Goal: Task Accomplishment & Management: Manage account settings

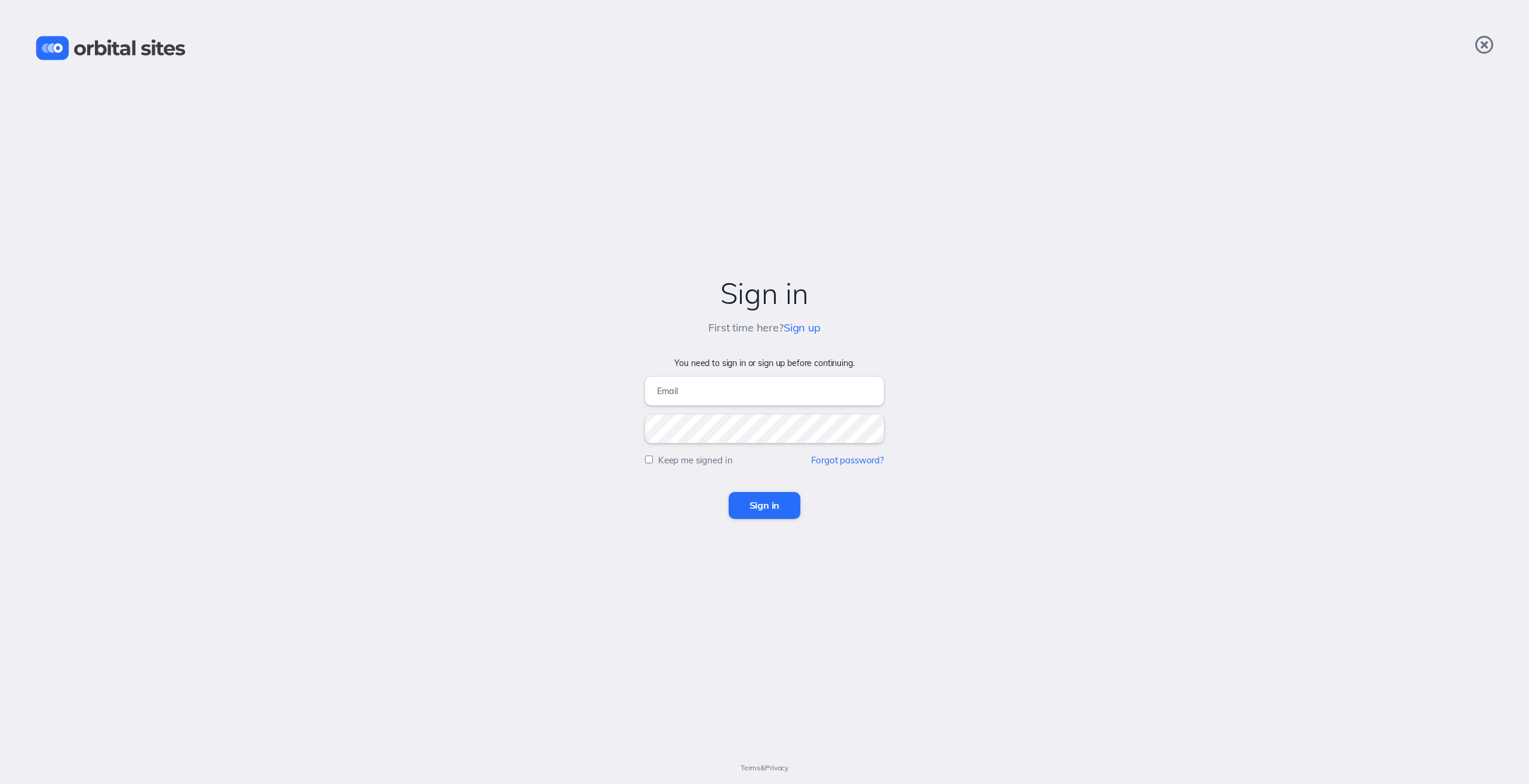
click at [723, 395] on input "email" at bounding box center [764, 391] width 239 height 29
type input "[PERSON_NAME][EMAIL_ADDRESS][DOMAIN_NAME]"
click at [739, 506] on input "Sign in" at bounding box center [764, 506] width 72 height 26
click at [795, 328] on link "Sign up" at bounding box center [802, 327] width 37 height 14
click at [670, 394] on input "email" at bounding box center [764, 391] width 239 height 29
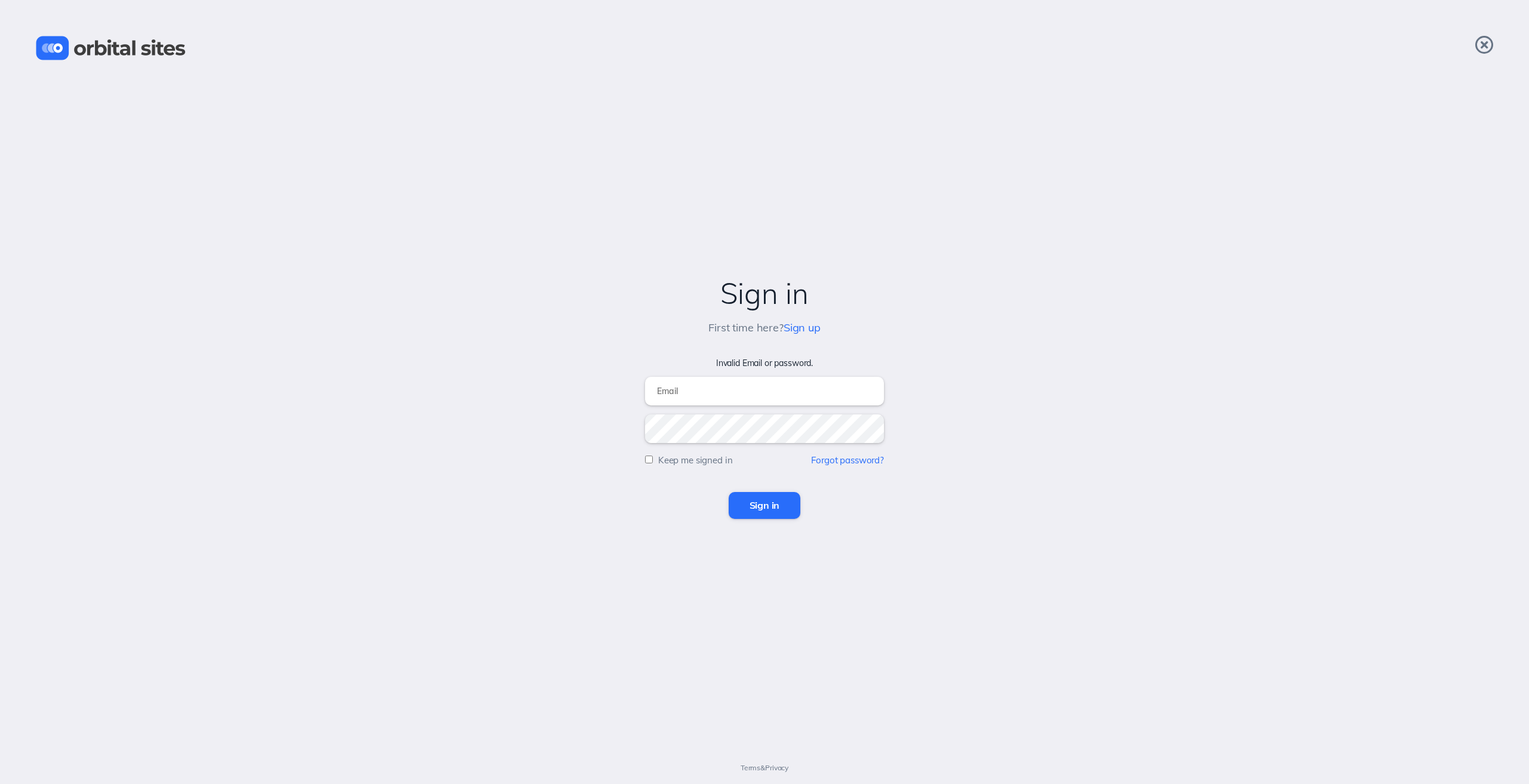
type input "[PERSON_NAME][EMAIL_ADDRESS][DOMAIN_NAME]"
click at [638, 428] on form "Invalid Email or password. jacob@camcc.net Keep me signed in Forgot password? S…" at bounding box center [764, 438] width 1505 height 161
click at [858, 462] on link "Forgot password?" at bounding box center [848, 460] width 73 height 11
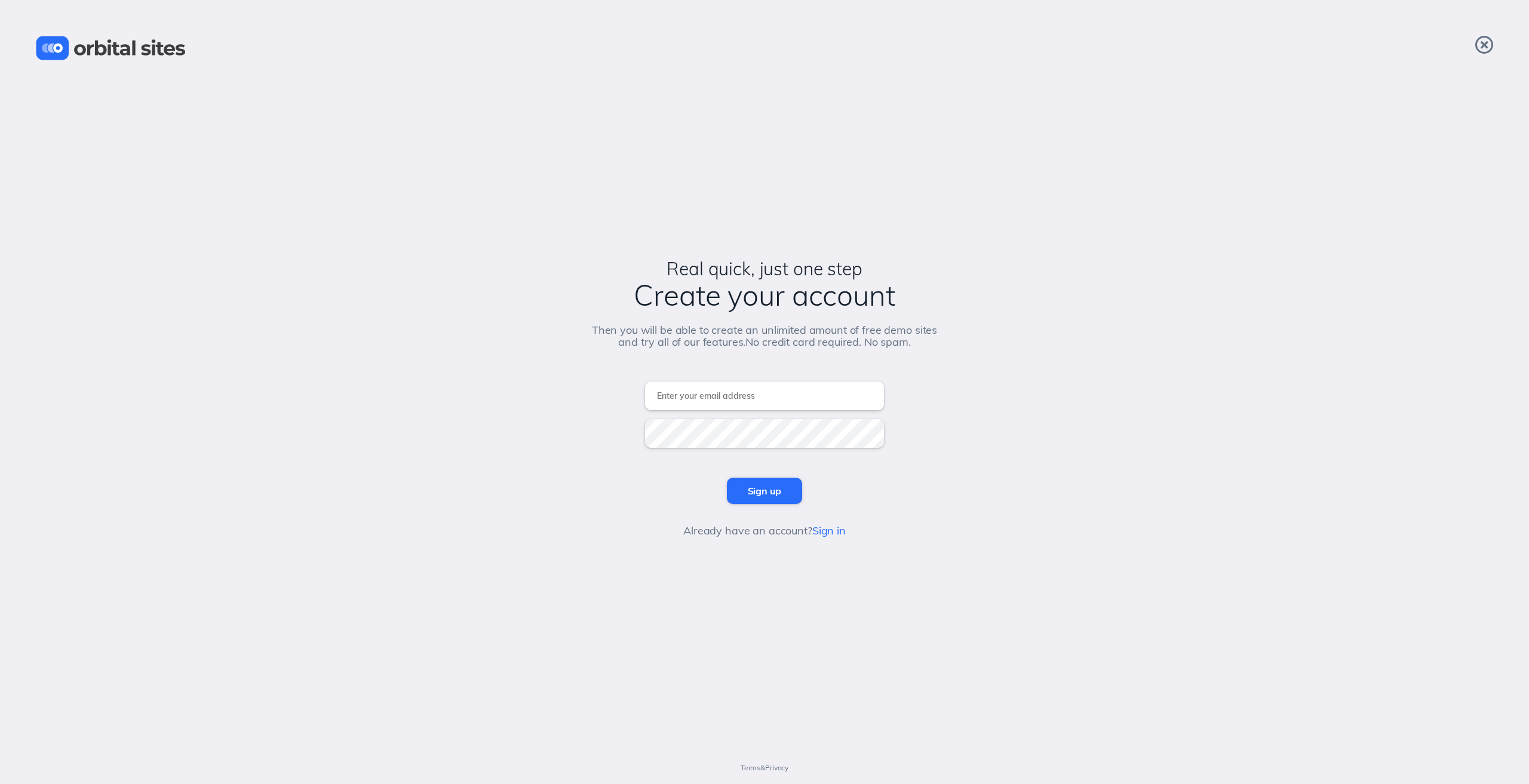
click at [760, 394] on input "email" at bounding box center [764, 396] width 239 height 29
type input "[PERSON_NAME][EMAIL_ADDRESS][DOMAIN_NAME]"
click at [759, 491] on input "Sign up" at bounding box center [764, 491] width 76 height 26
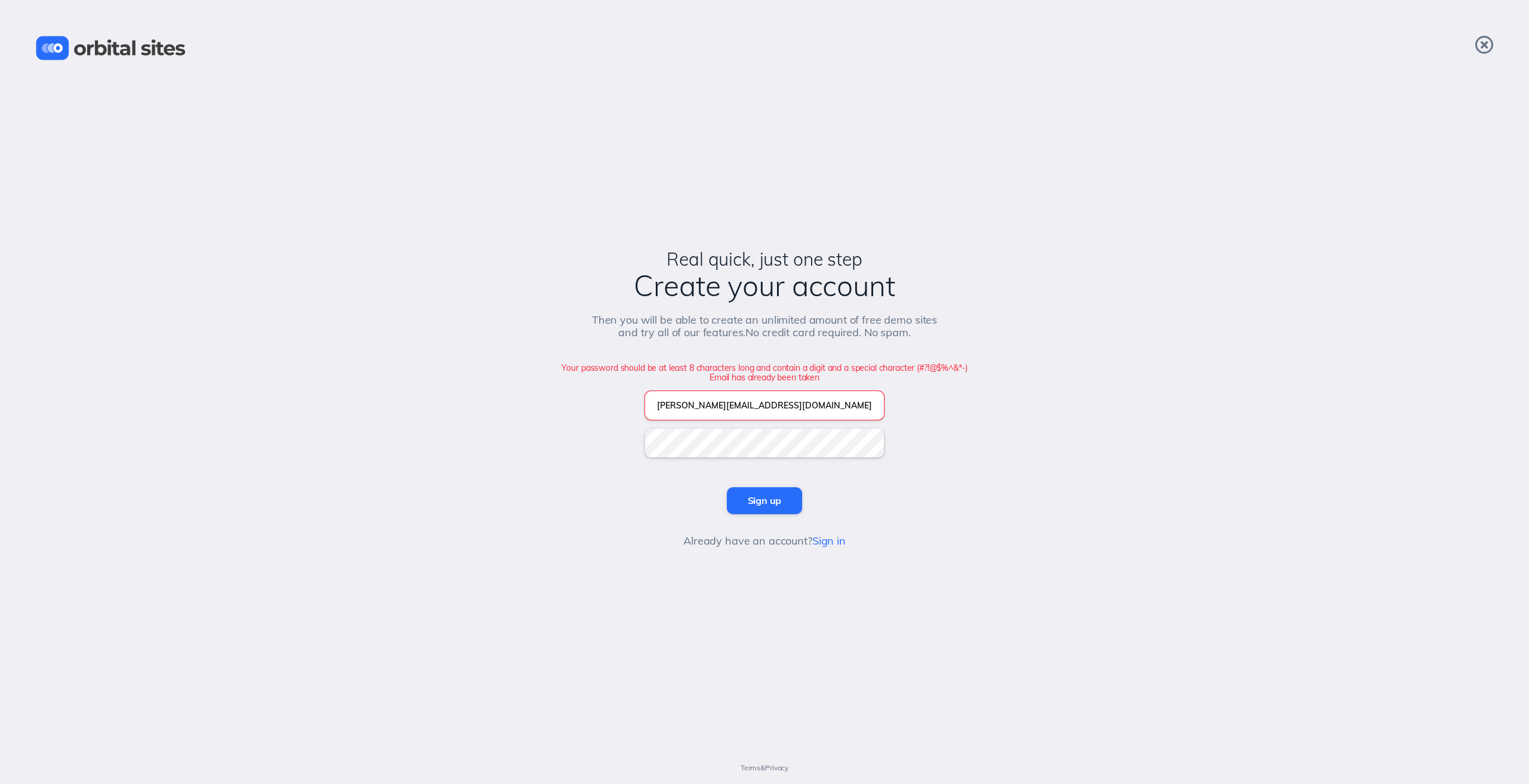
click at [761, 497] on input "Sign up" at bounding box center [764, 501] width 76 height 26
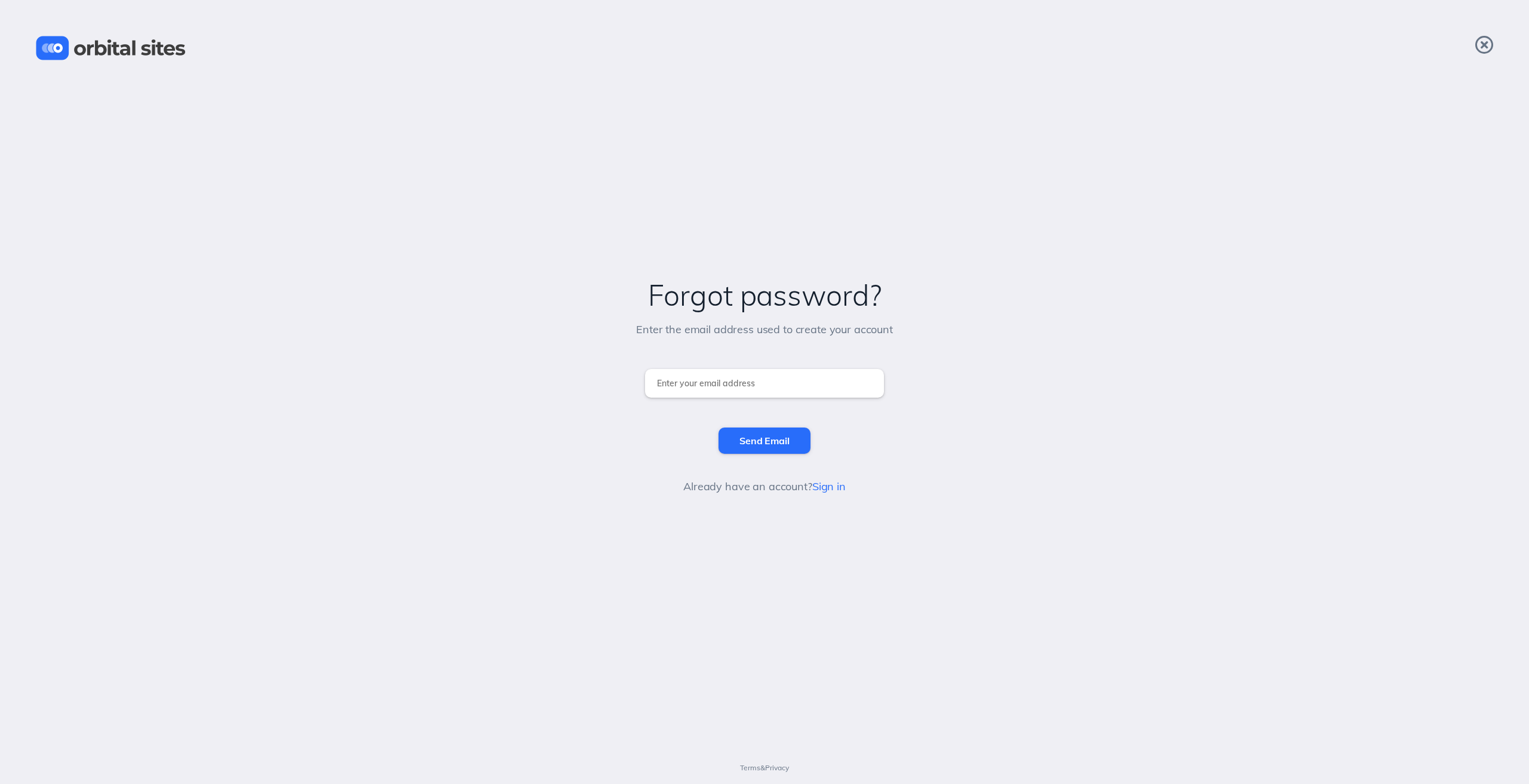
click at [746, 385] on input "email" at bounding box center [764, 383] width 239 height 29
type input "[PERSON_NAME][EMAIL_ADDRESS][DOMAIN_NAME]"
click at [761, 435] on input "Send Email" at bounding box center [764, 441] width 91 height 26
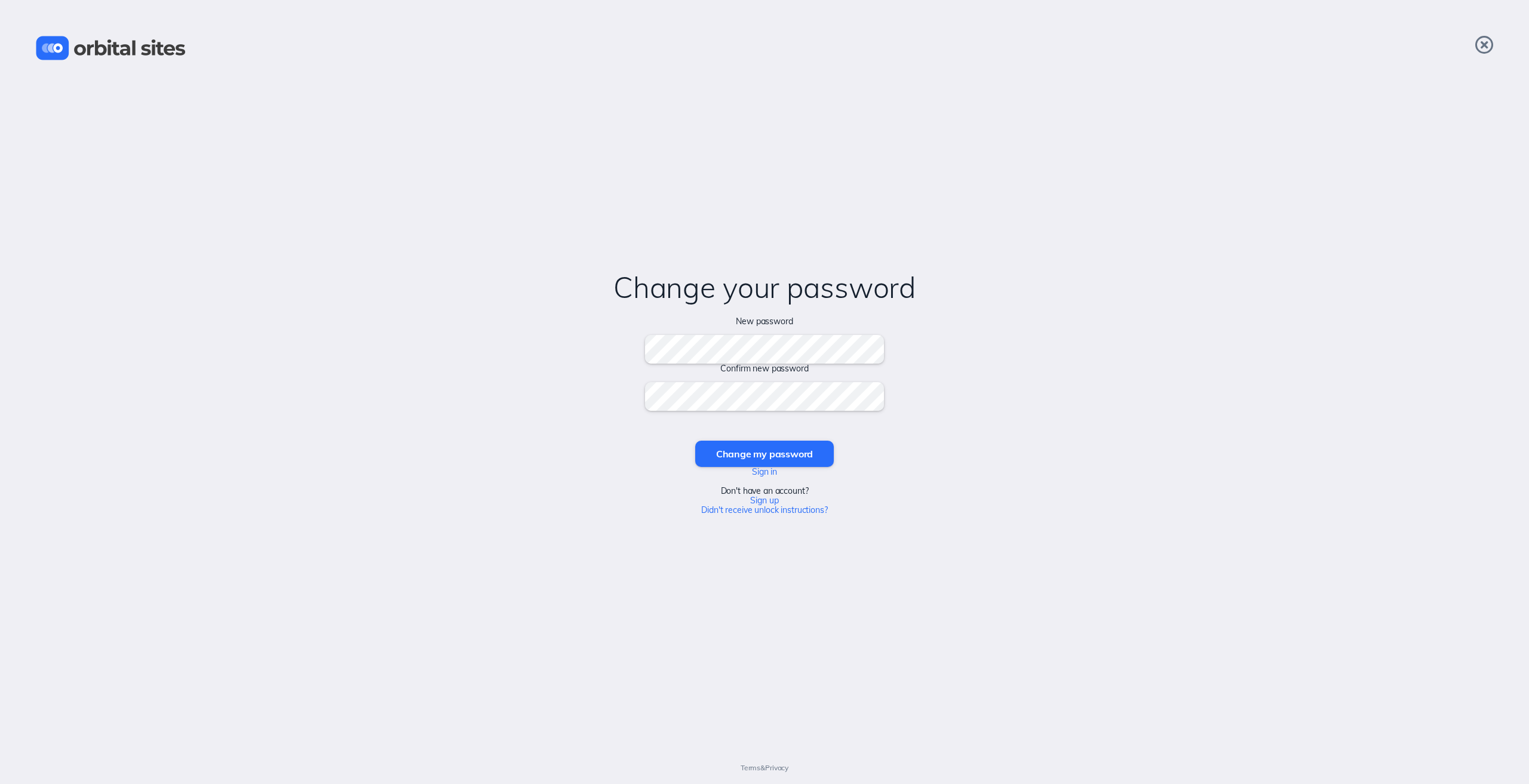
click at [695, 441] on input "Change my password" at bounding box center [764, 454] width 139 height 26
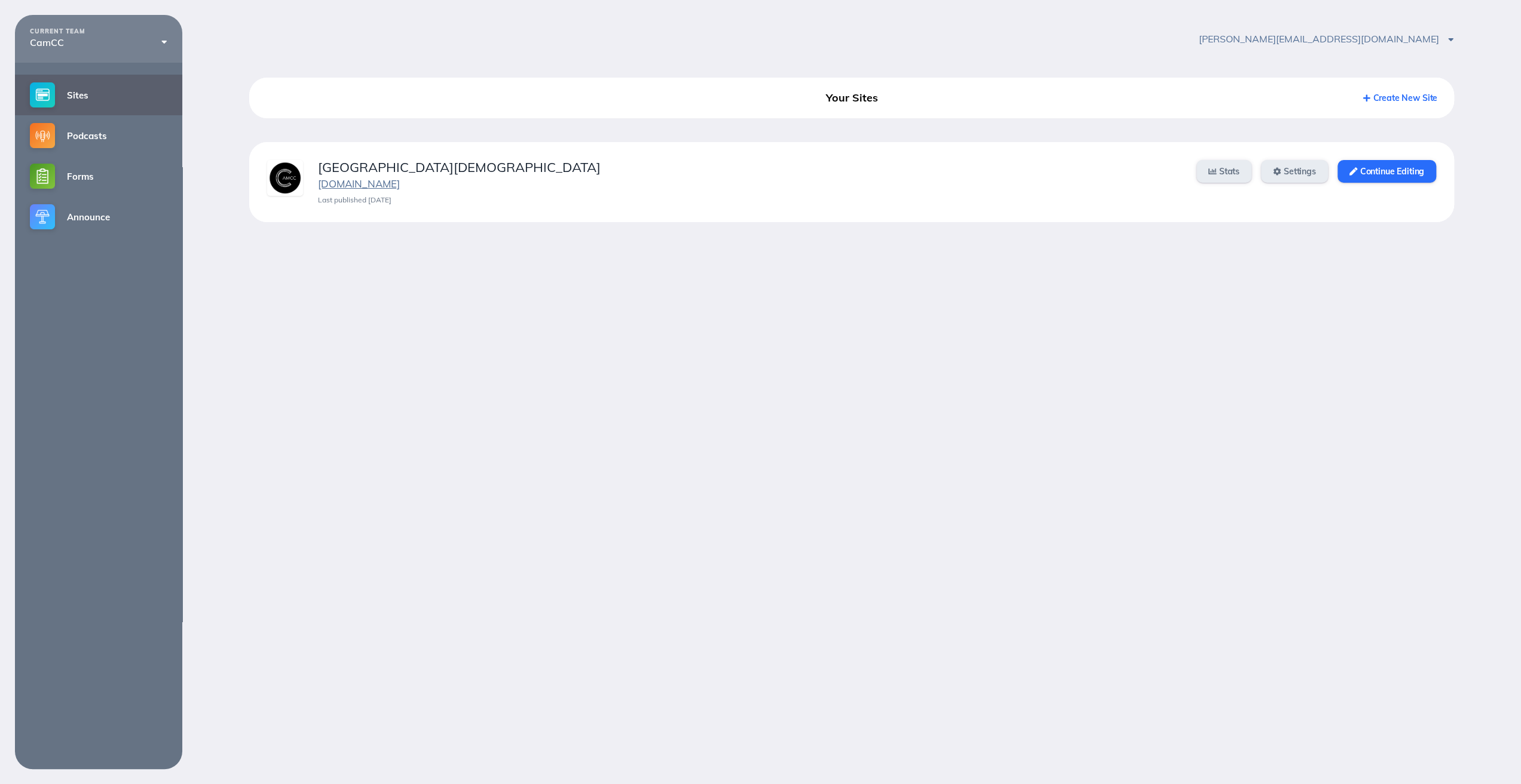
click at [352, 186] on link "www.camarillocommunitychurch.com" at bounding box center [359, 184] width 82 height 13
click at [97, 90] on link "Sites" at bounding box center [99, 95] width 168 height 40
click at [1386, 171] on link "Continue Editing" at bounding box center [1387, 171] width 98 height 23
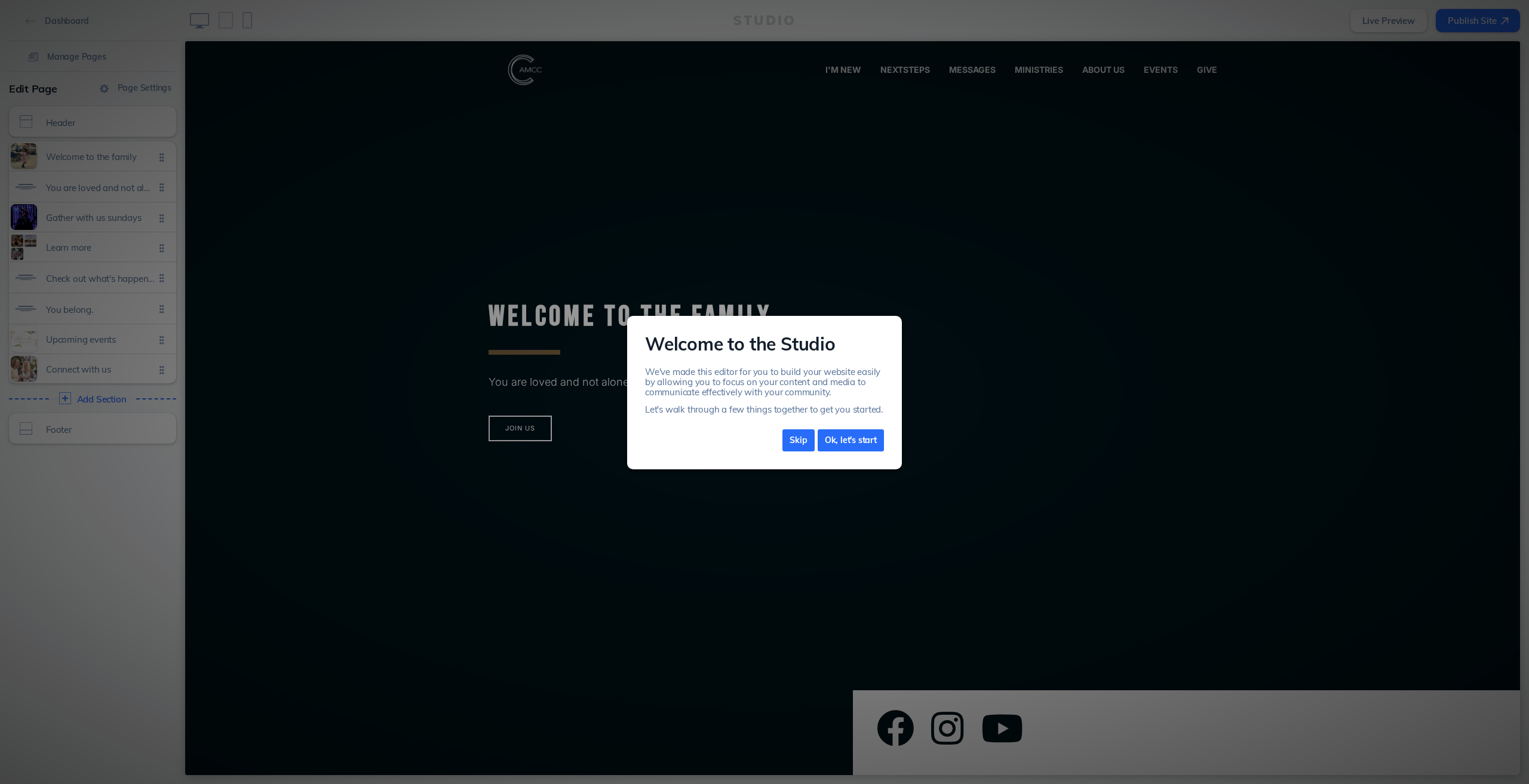
click at [802, 440] on link "Skip" at bounding box center [798, 440] width 32 height 22
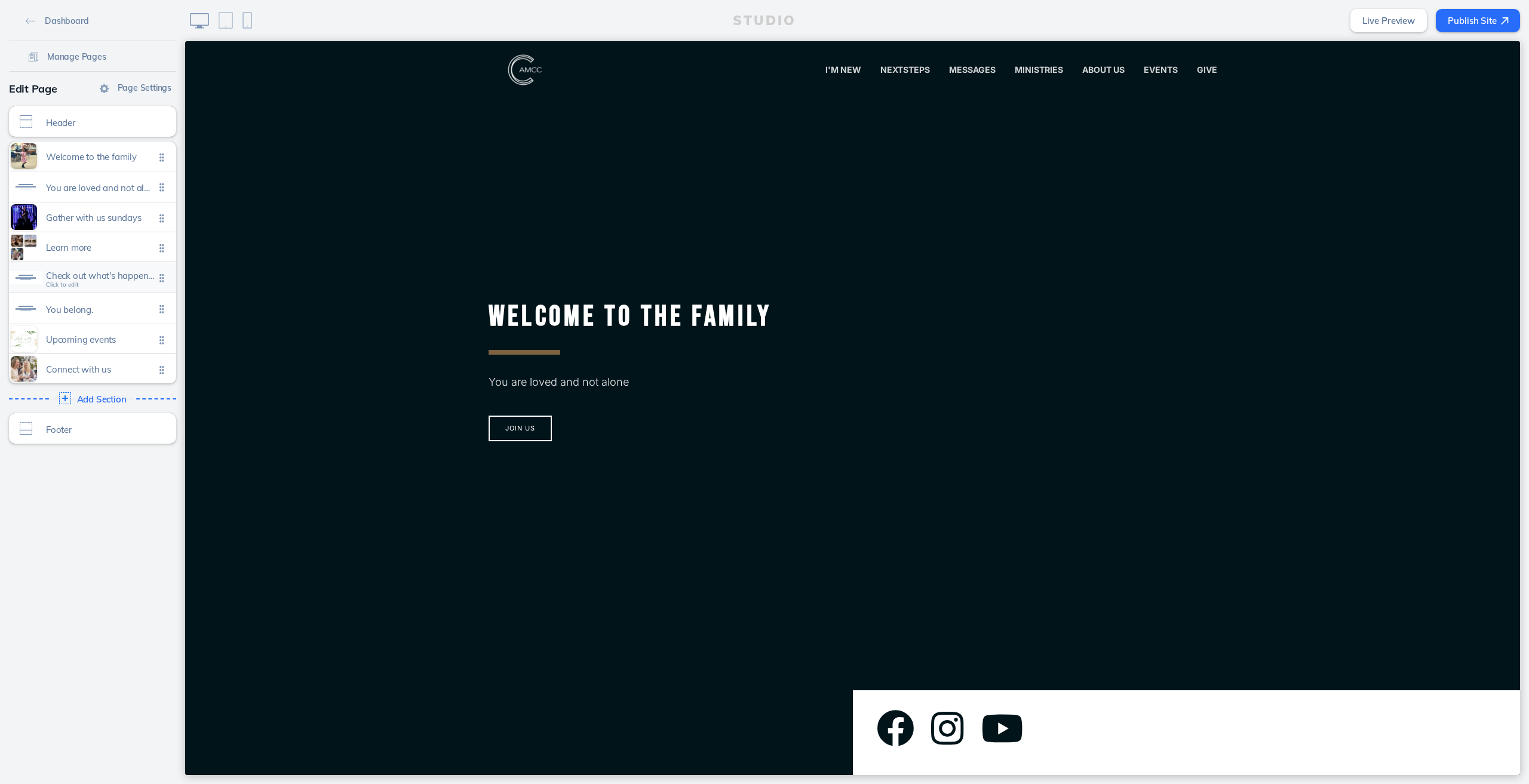
click at [120, 279] on span "Check out what's happening at camcc" at bounding box center [100, 276] width 109 height 10
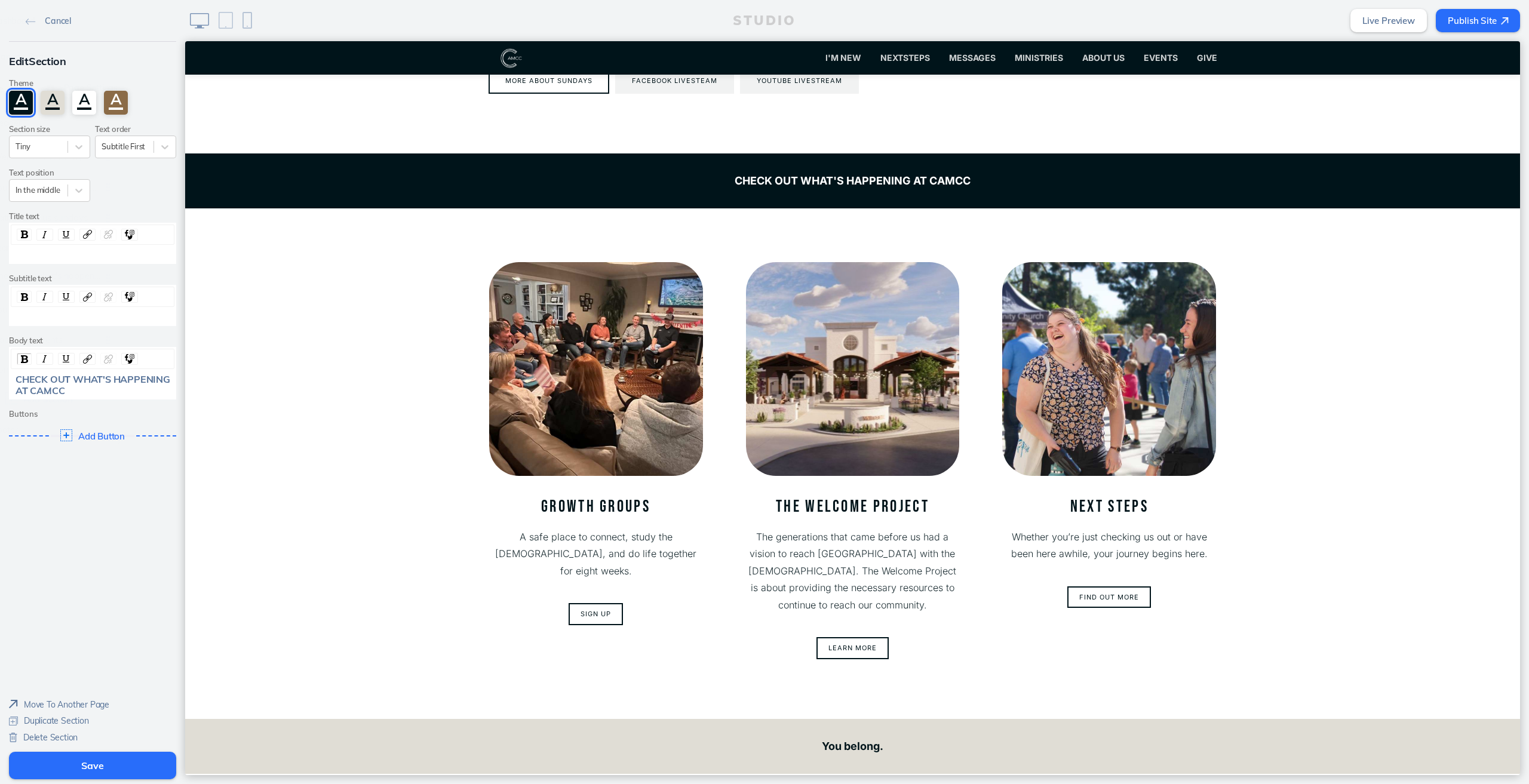
scroll to position [1157, 0]
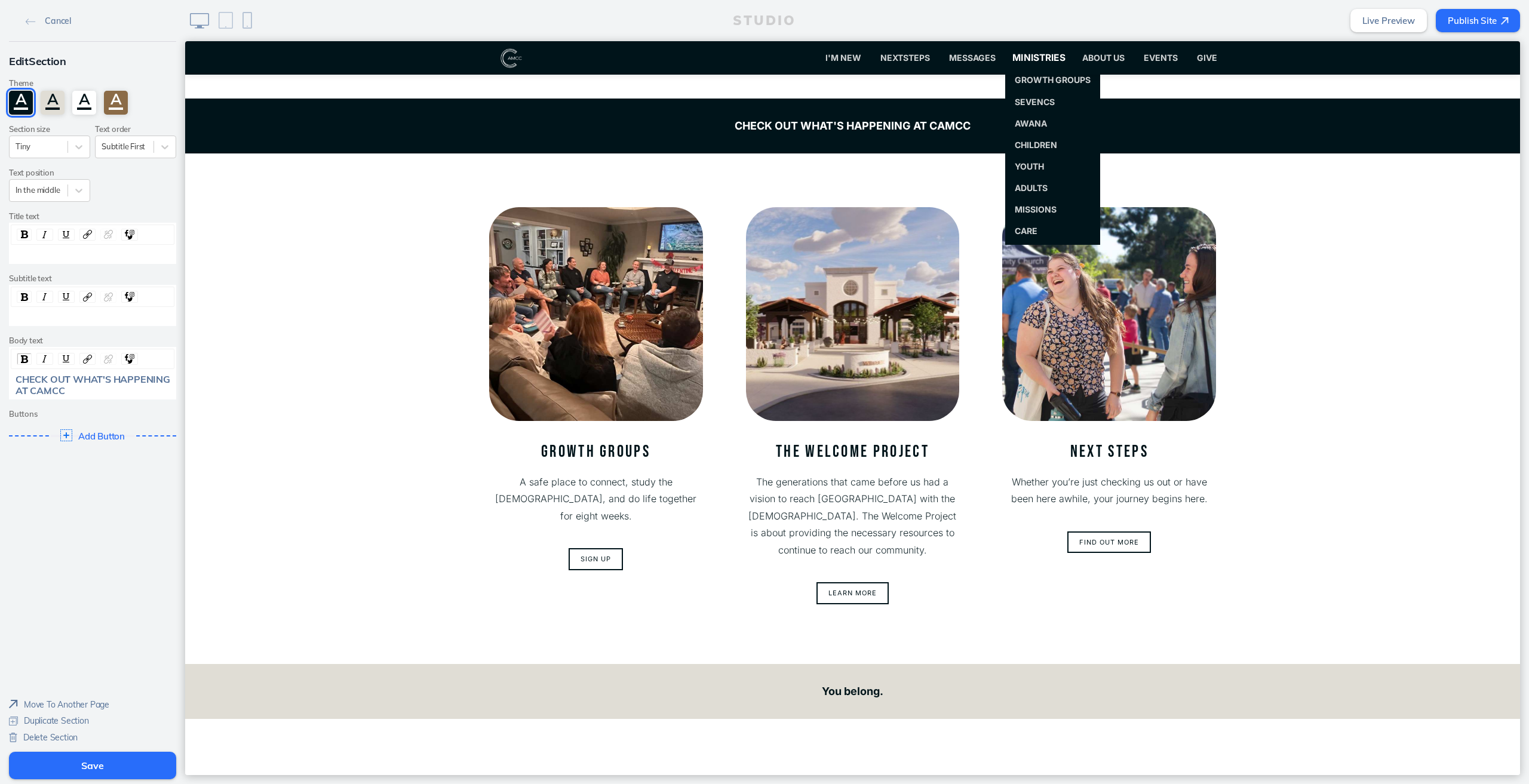
click at [1023, 57] on span "Ministries" at bounding box center [1038, 58] width 53 height 11
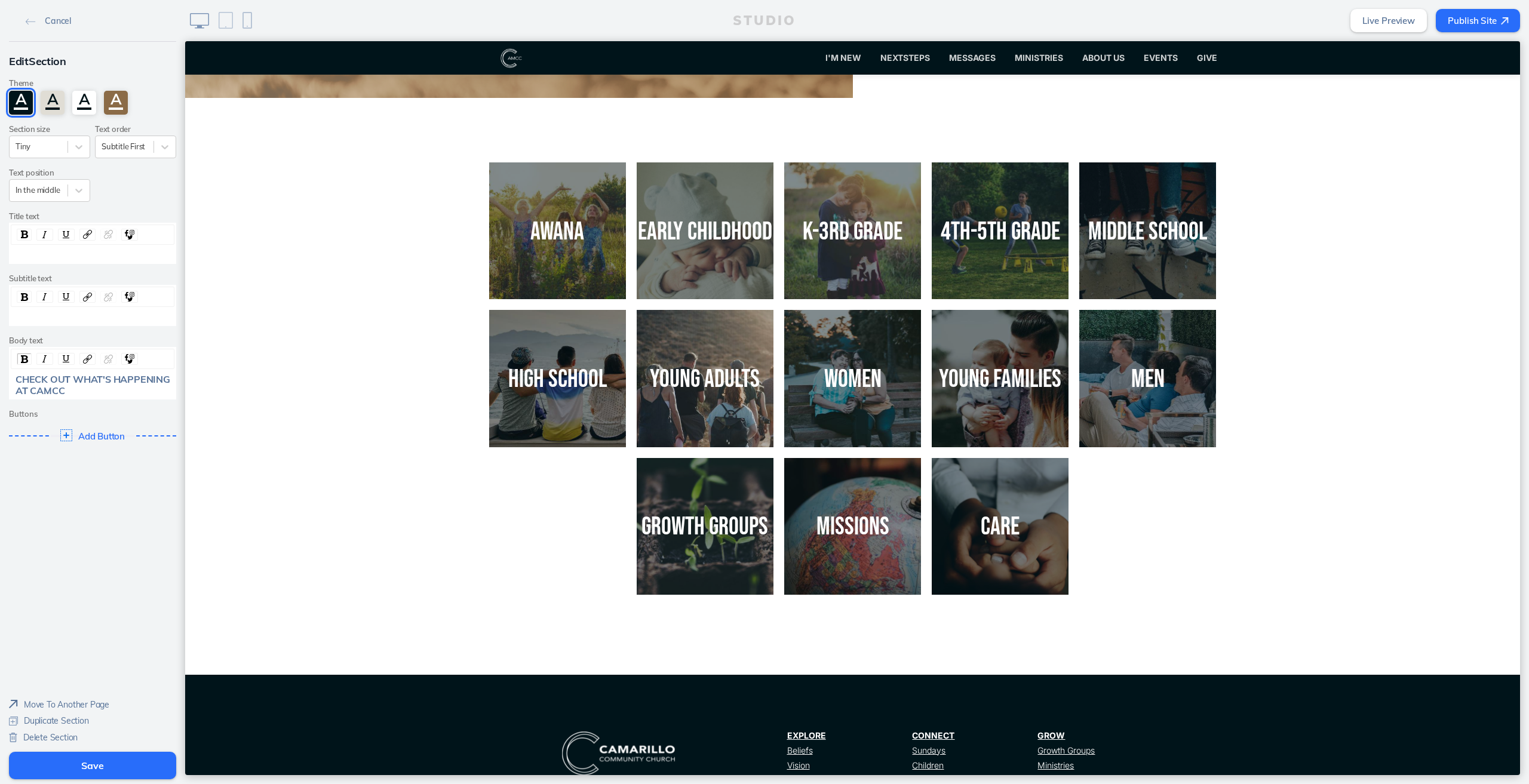
scroll to position [298, 0]
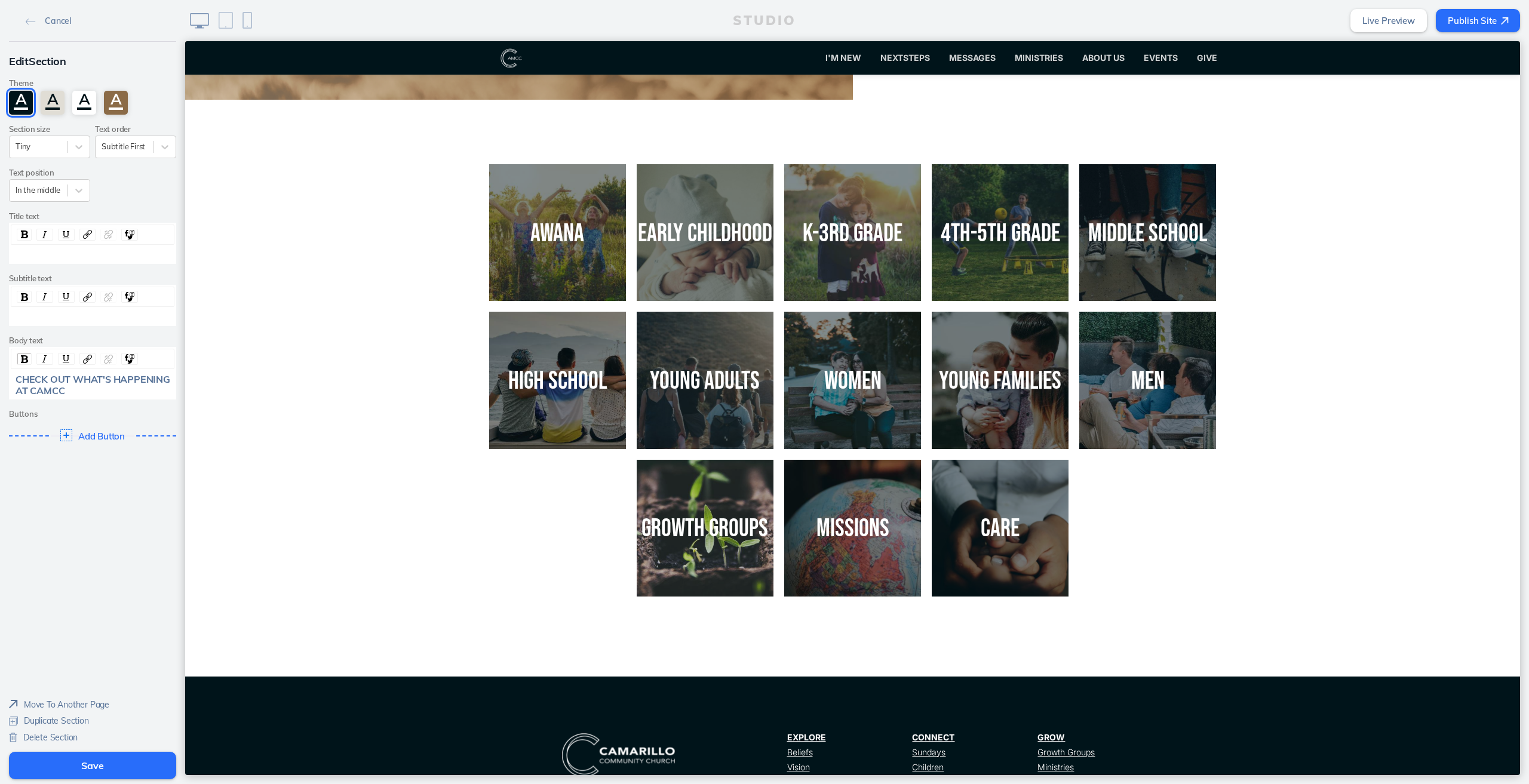
click at [723, 489] on img at bounding box center [705, 528] width 151 height 151
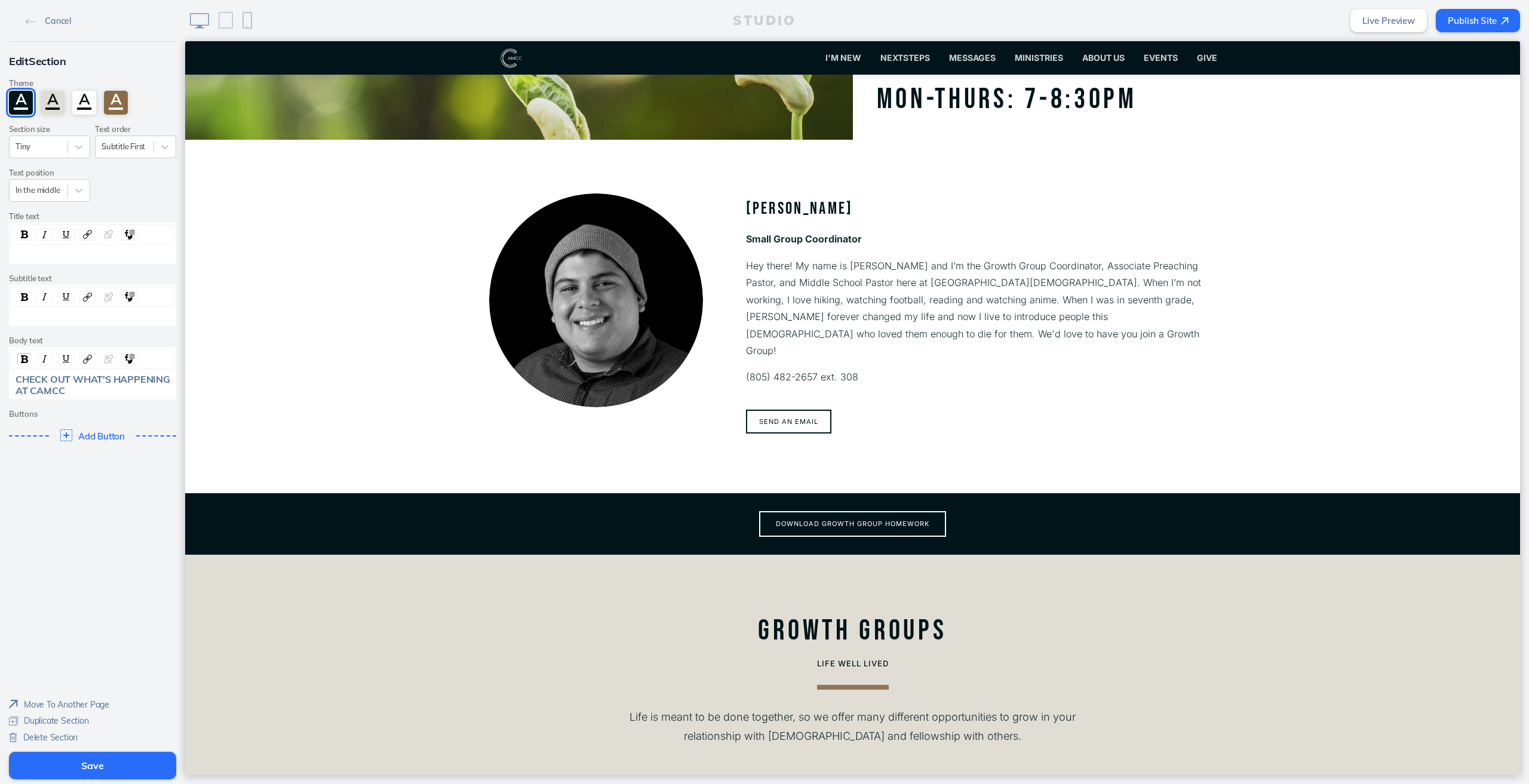
scroll to position [239, 0]
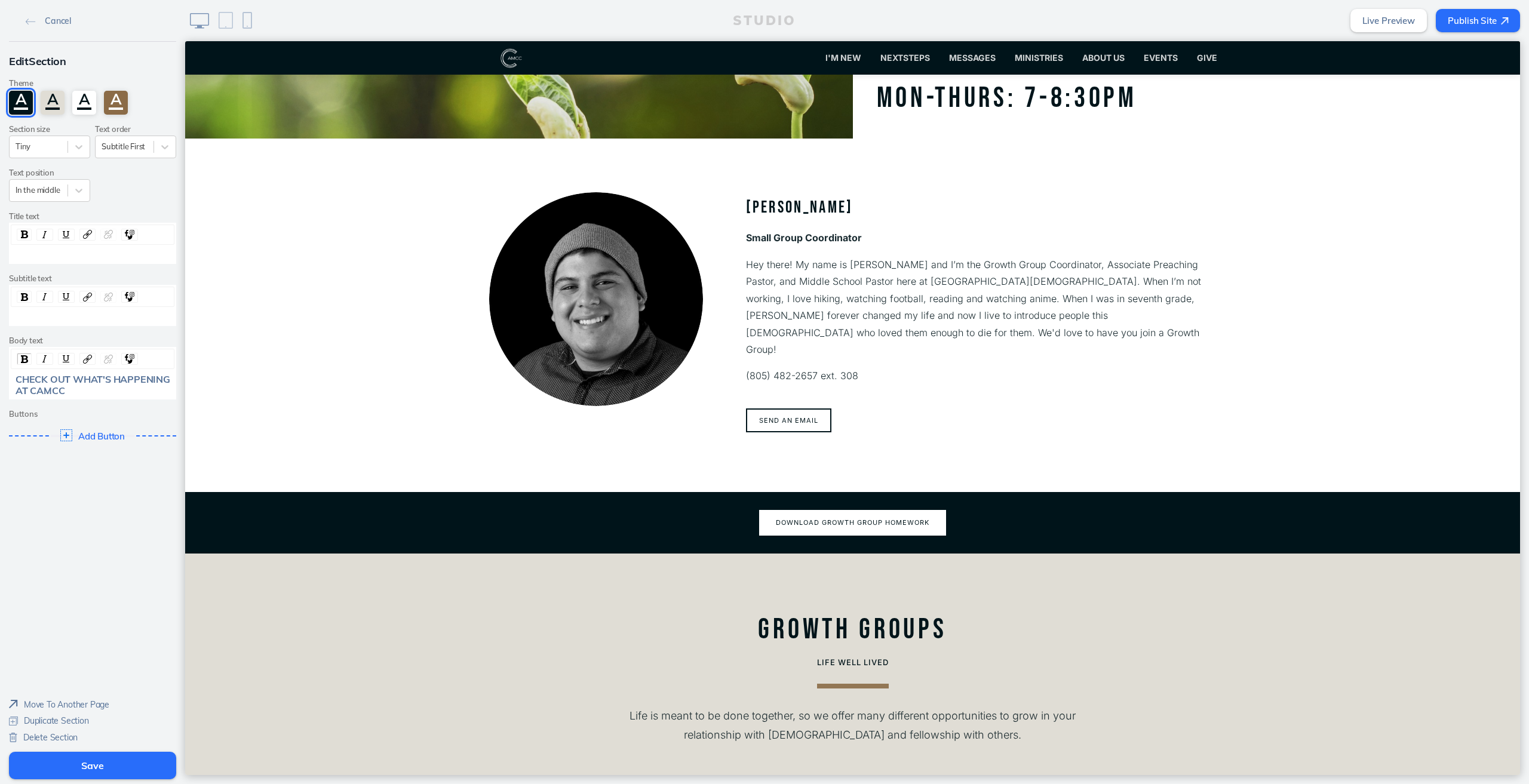
click at [787, 510] on button "Download growth group homework" at bounding box center [852, 523] width 187 height 26
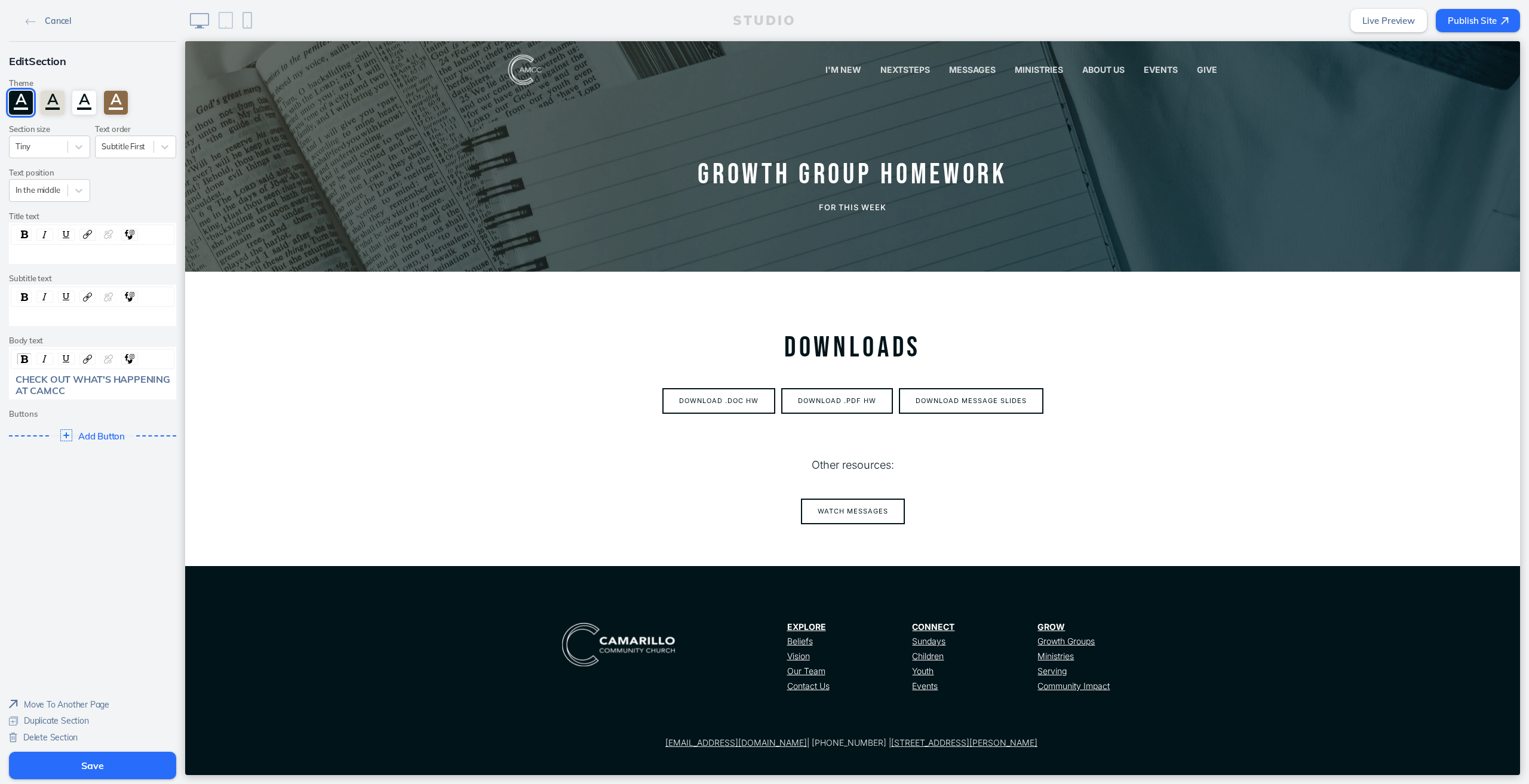
click at [26, 22] on img at bounding box center [31, 21] width 10 height 6
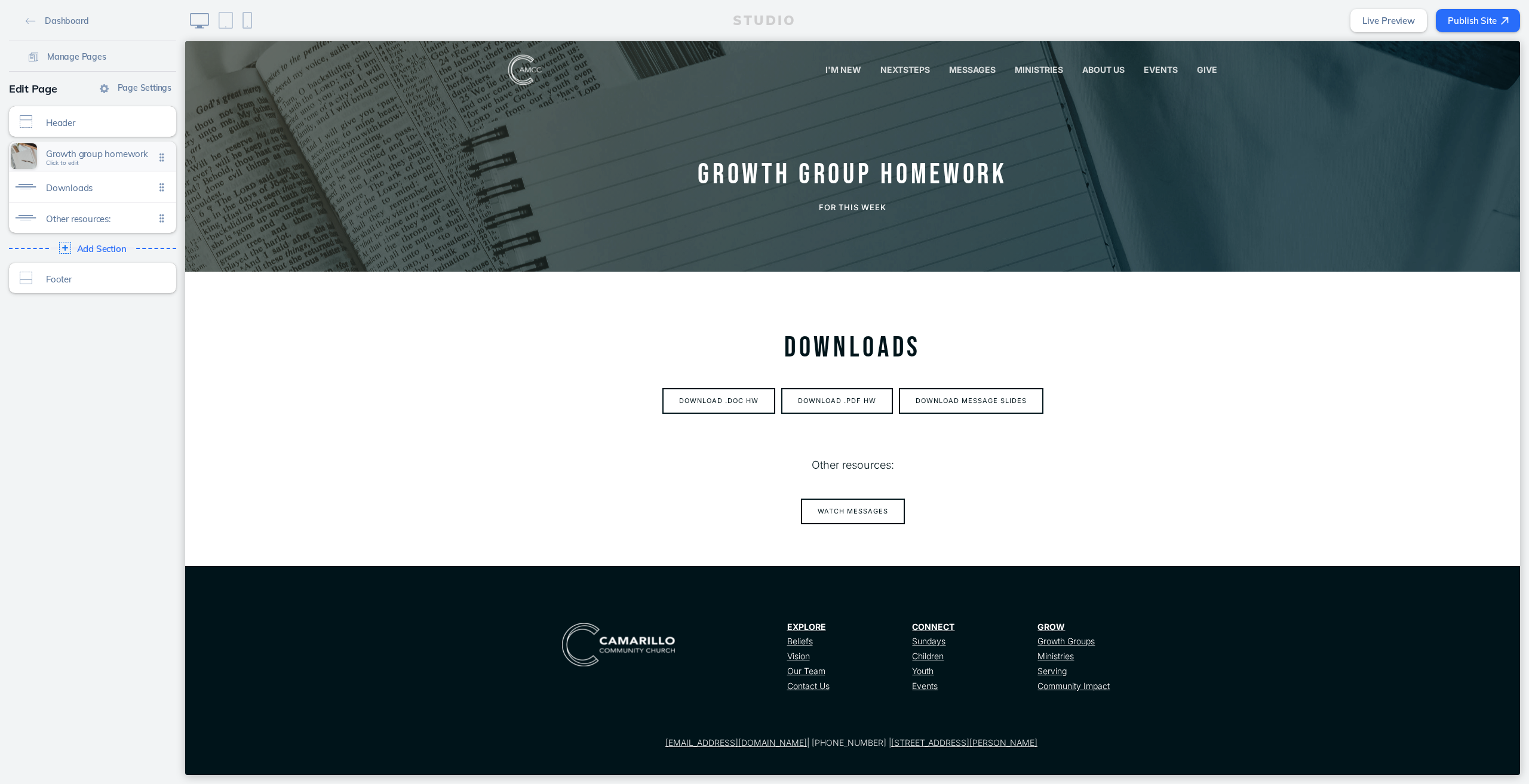
click at [111, 158] on span "Growth group homework" at bounding box center [100, 154] width 109 height 10
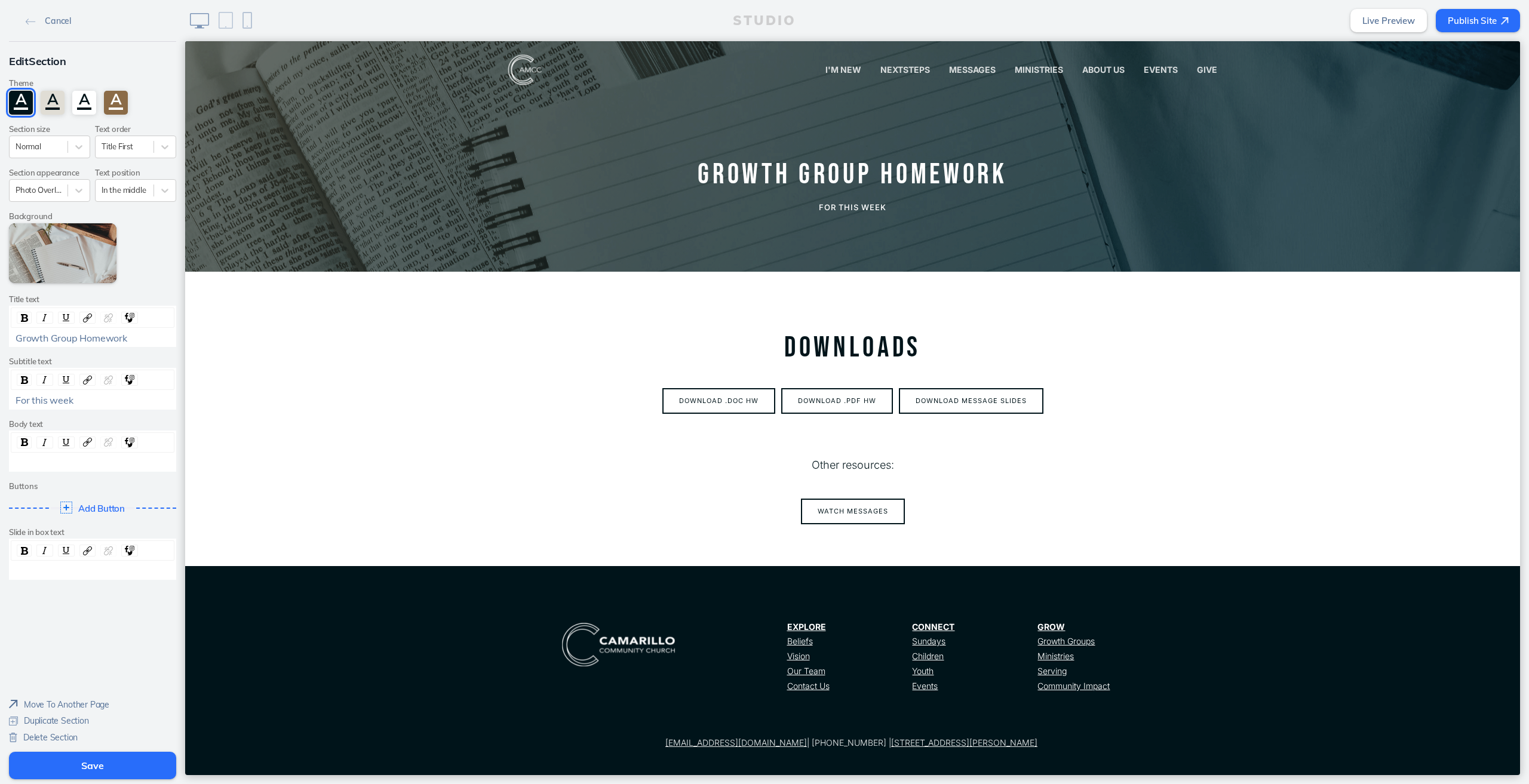
click at [103, 342] on span "Growth Group Homework" at bounding box center [71, 338] width 111 height 12
click at [706, 407] on button "Download .Doc HW" at bounding box center [719, 401] width 113 height 26
click at [103, 707] on span "Move To Another Page" at bounding box center [67, 705] width 86 height 11
click at [166, 562] on button "Done" at bounding box center [164, 571] width 29 height 27
click at [85, 314] on img "rdw-link-control" at bounding box center [88, 318] width 9 height 9
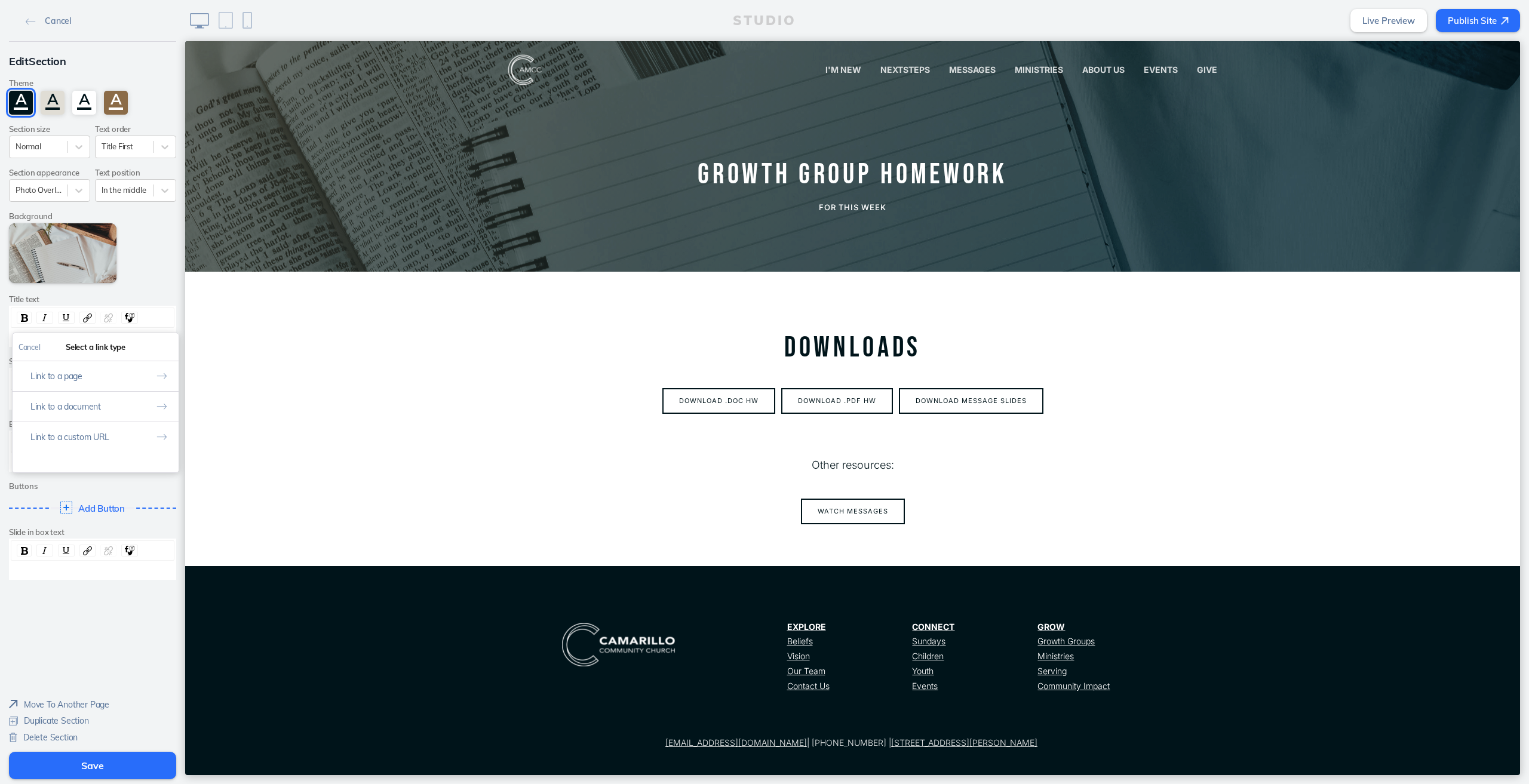
click at [122, 482] on label "Buttons" at bounding box center [93, 486] width 168 height 9
click at [26, 23] on img at bounding box center [31, 21] width 10 height 6
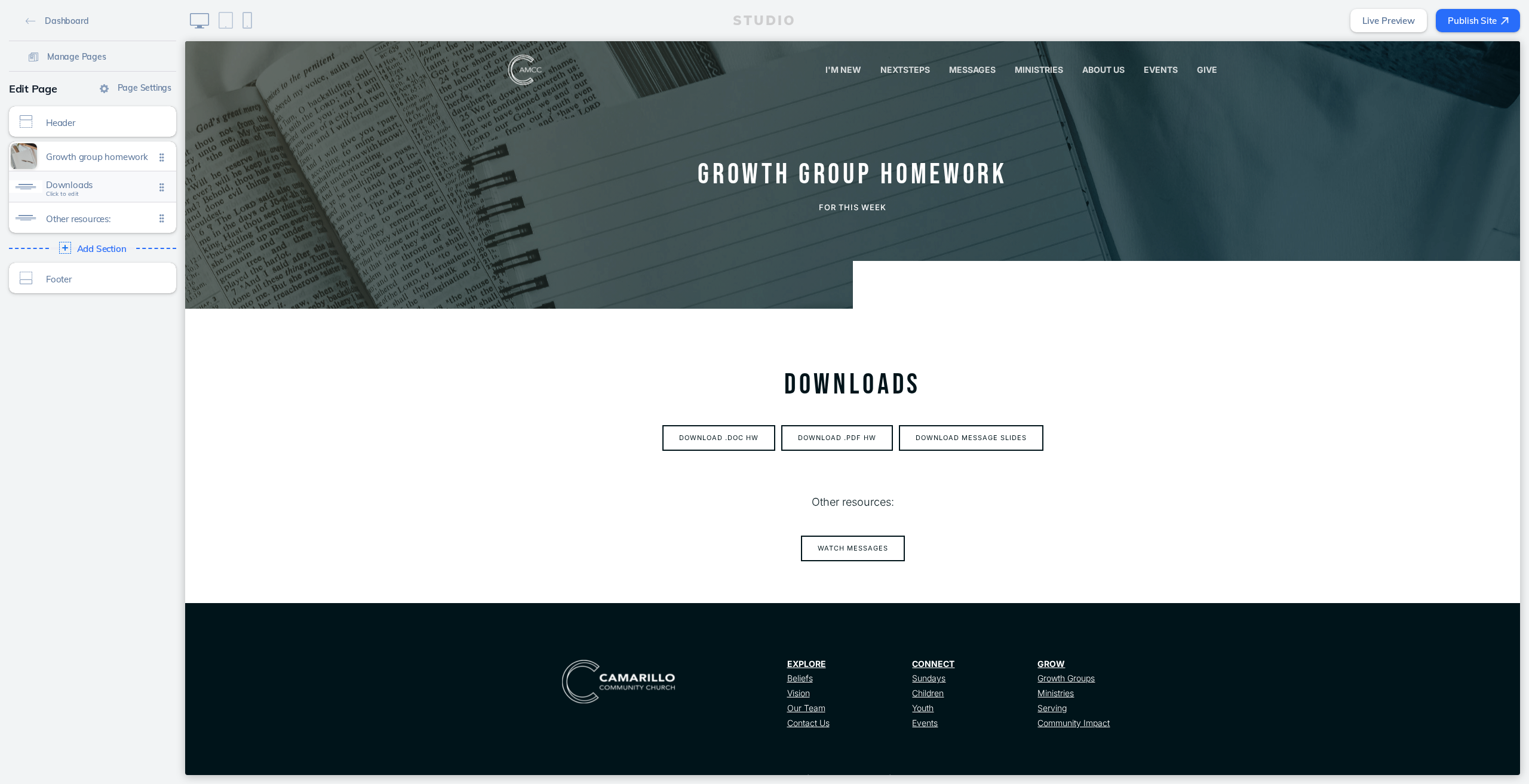
click at [69, 189] on span "Downloads" at bounding box center [100, 185] width 109 height 10
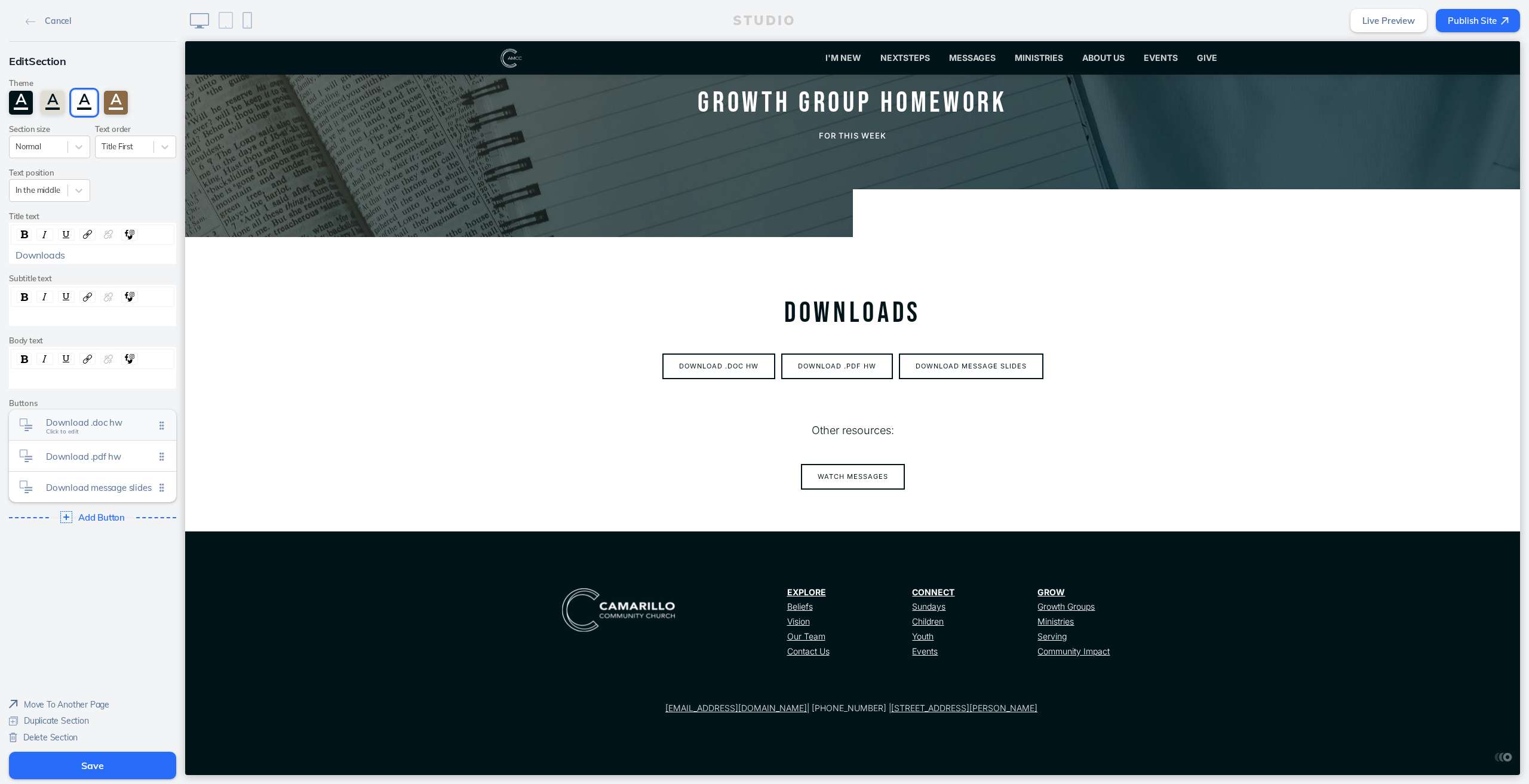
click at [87, 424] on span "Download .doc hw" at bounding box center [100, 423] width 109 height 10
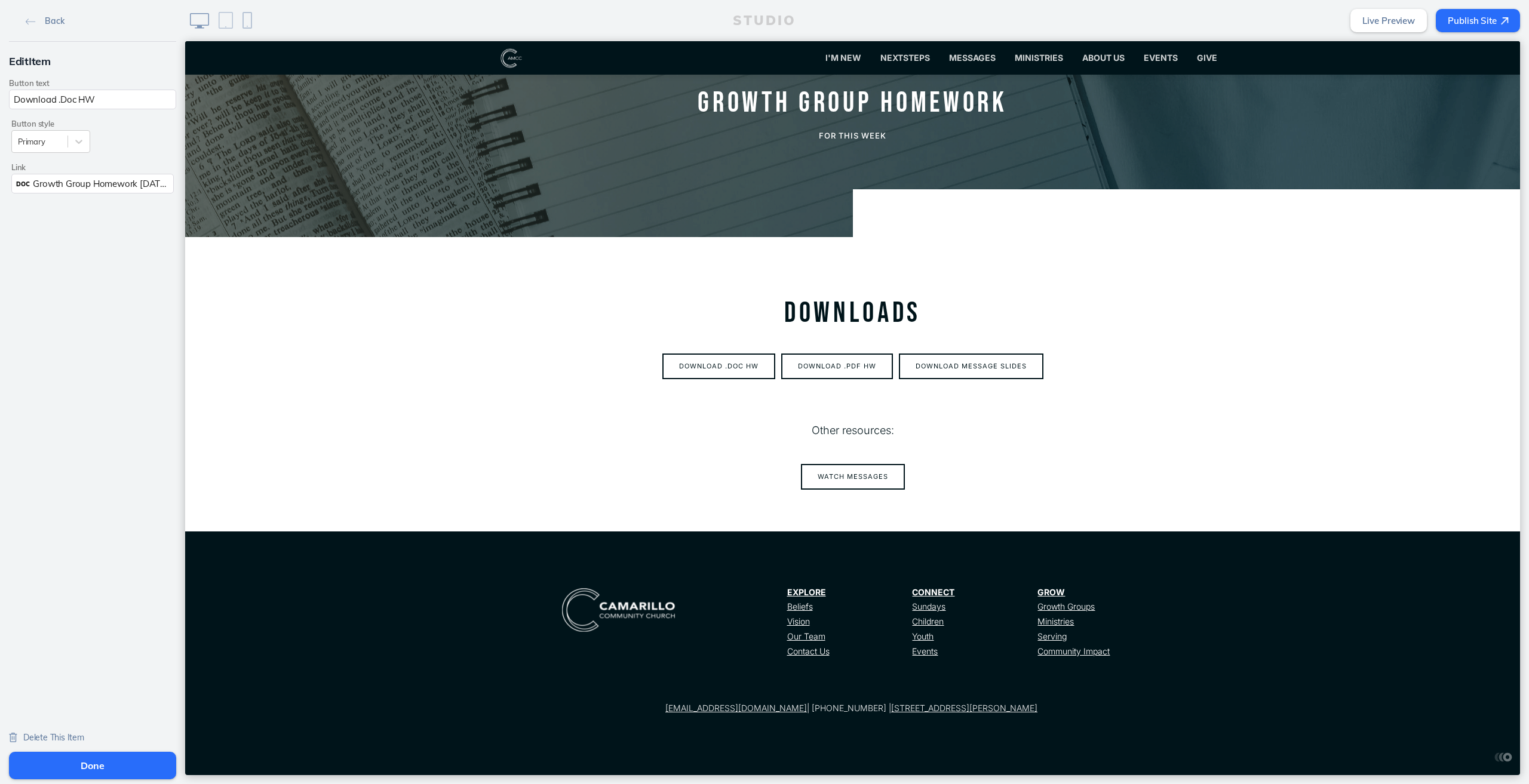
click at [57, 183] on span "Growth Group Homework [DATE].docx" at bounding box center [111, 184] width 156 height 11
click at [147, 211] on button "Add File" at bounding box center [146, 212] width 37 height 15
click at [29, 18] on link "Back" at bounding box center [45, 20] width 48 height 18
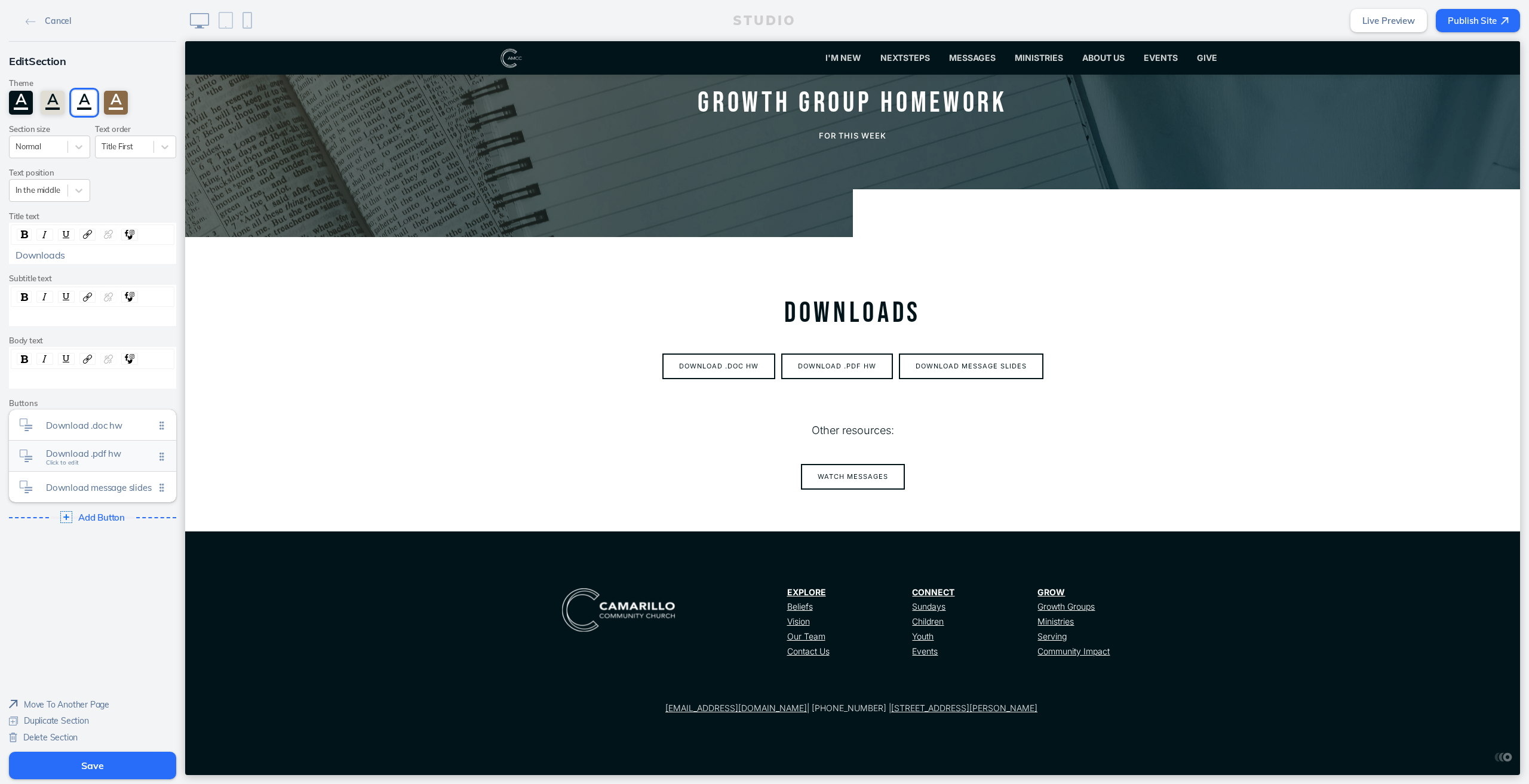
click at [135, 458] on span "Download .pdf hw Click to edit" at bounding box center [100, 457] width 109 height 10
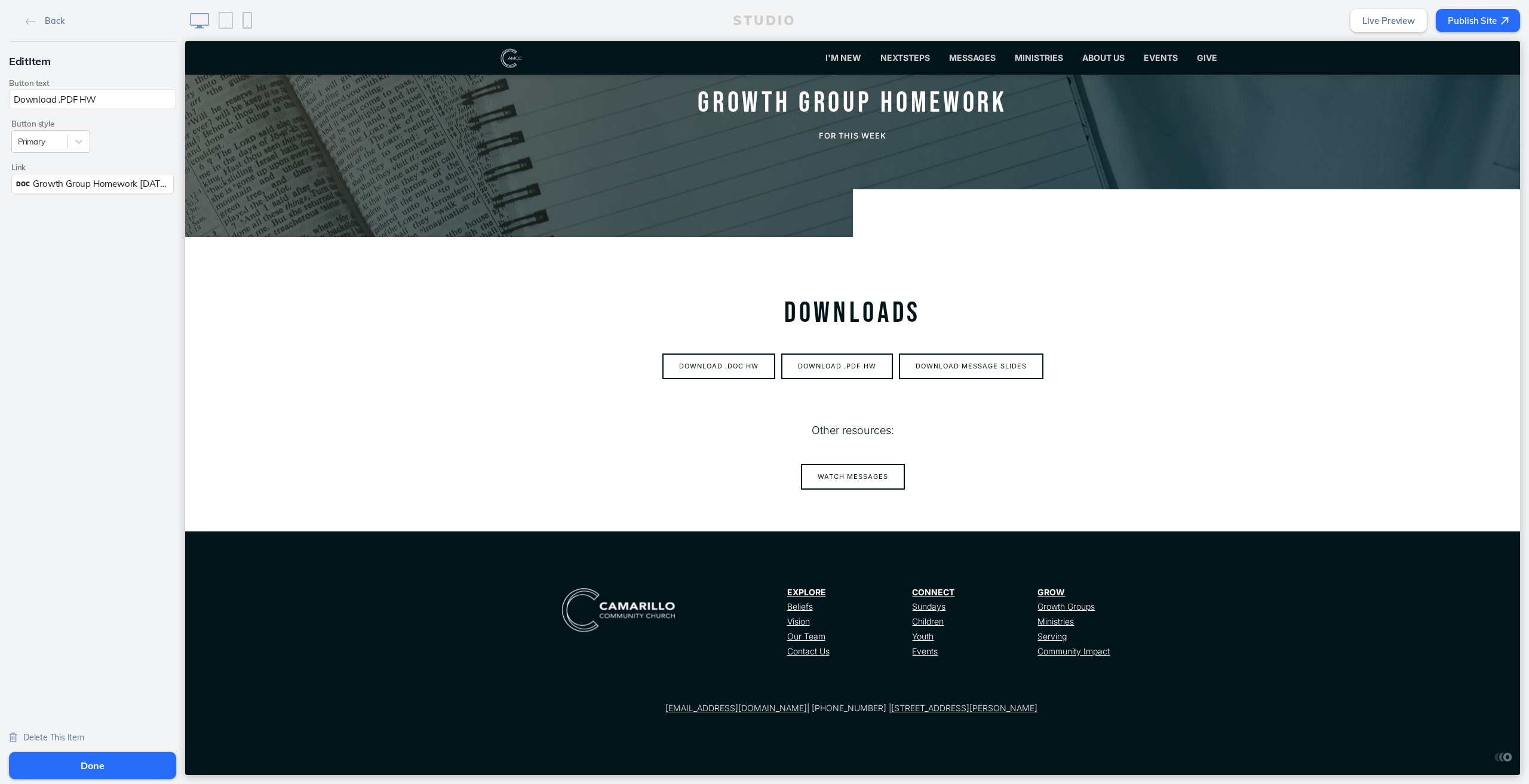
click at [98, 181] on span "Growth Group Homework [DATE].pdf" at bounding box center [108, 184] width 151 height 11
click at [145, 205] on button "Add File" at bounding box center [146, 212] width 37 height 15
click at [21, 28] on link "Back" at bounding box center [45, 20] width 48 height 18
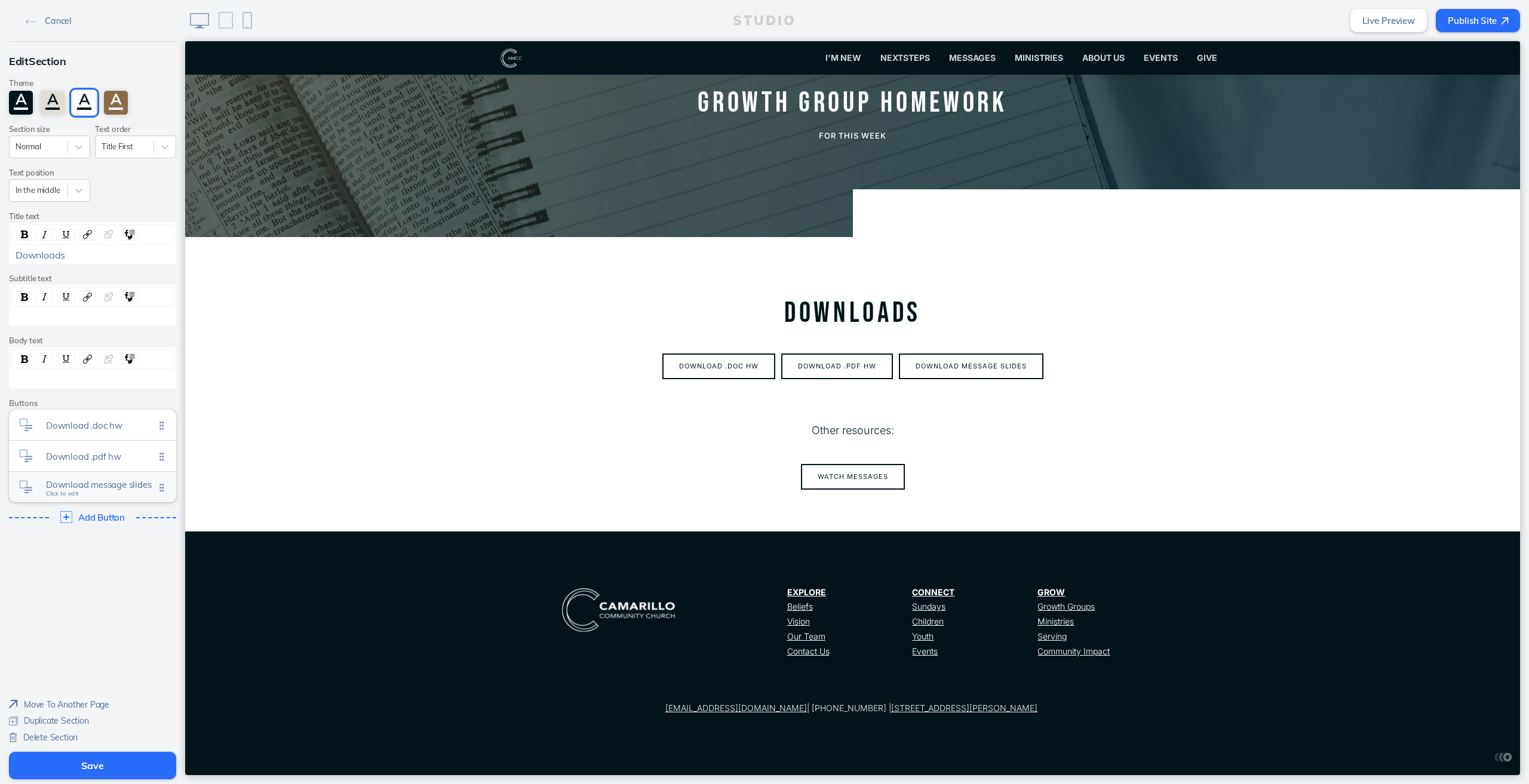
click at [99, 492] on div "Download message slides Click to edit" at bounding box center [93, 487] width 168 height 30
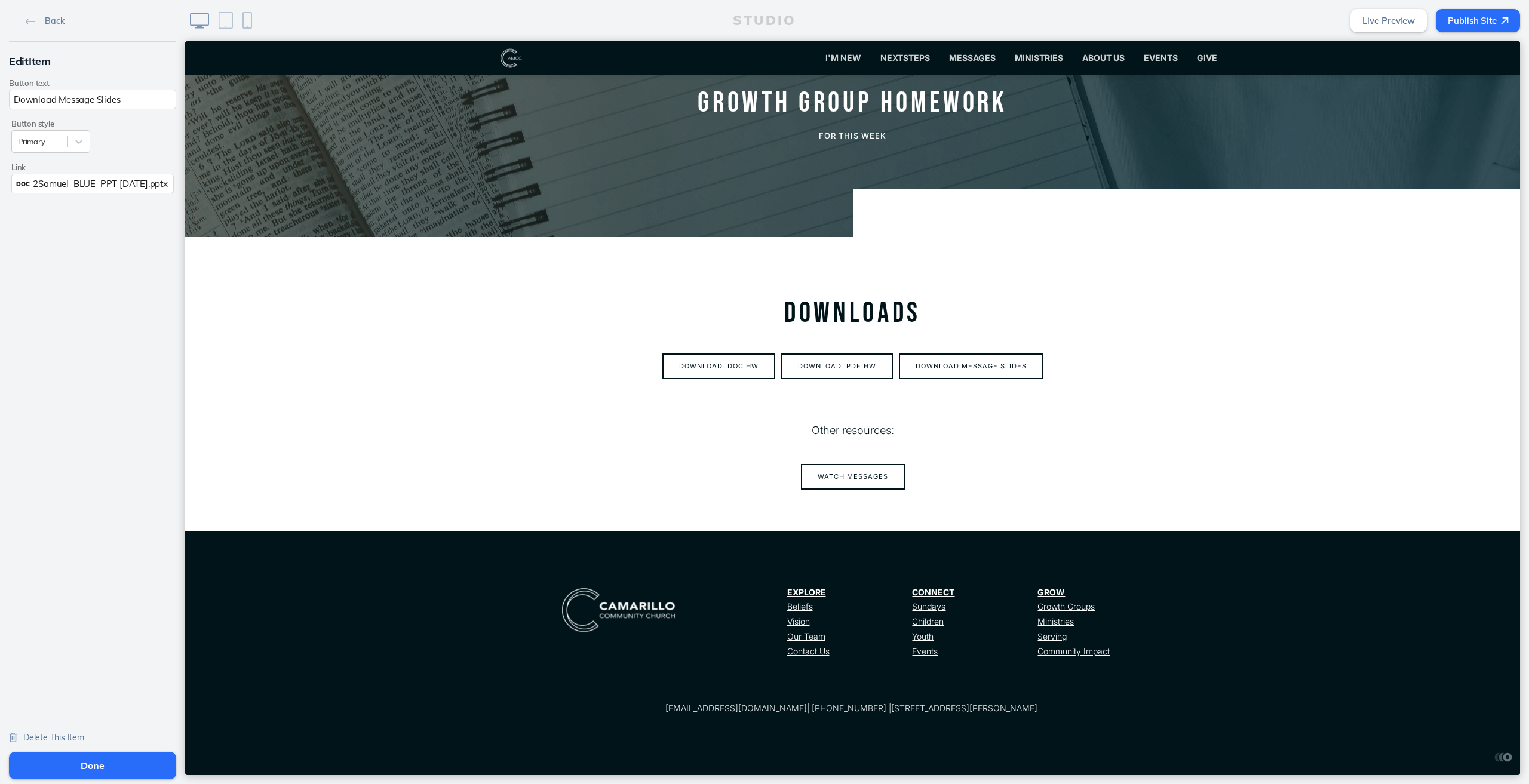
click at [88, 180] on span "2Samuel_BLUE_PPT [DATE].pptx" at bounding box center [99, 184] width 134 height 11
click at [152, 212] on button "Add File" at bounding box center [146, 212] width 37 height 15
click at [87, 760] on button "Done" at bounding box center [93, 766] width 168 height 28
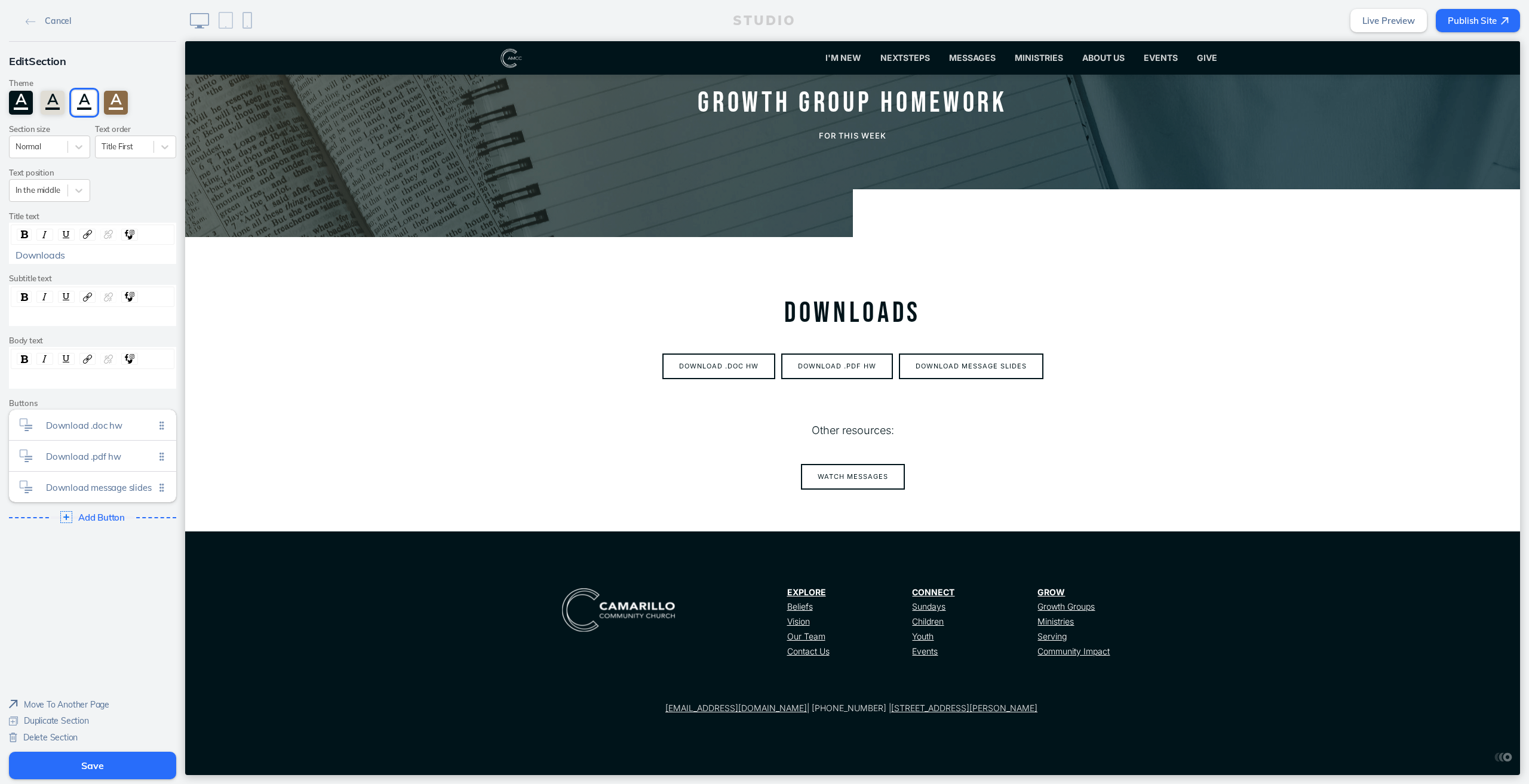
click at [98, 768] on button "Save" at bounding box center [93, 766] width 168 height 28
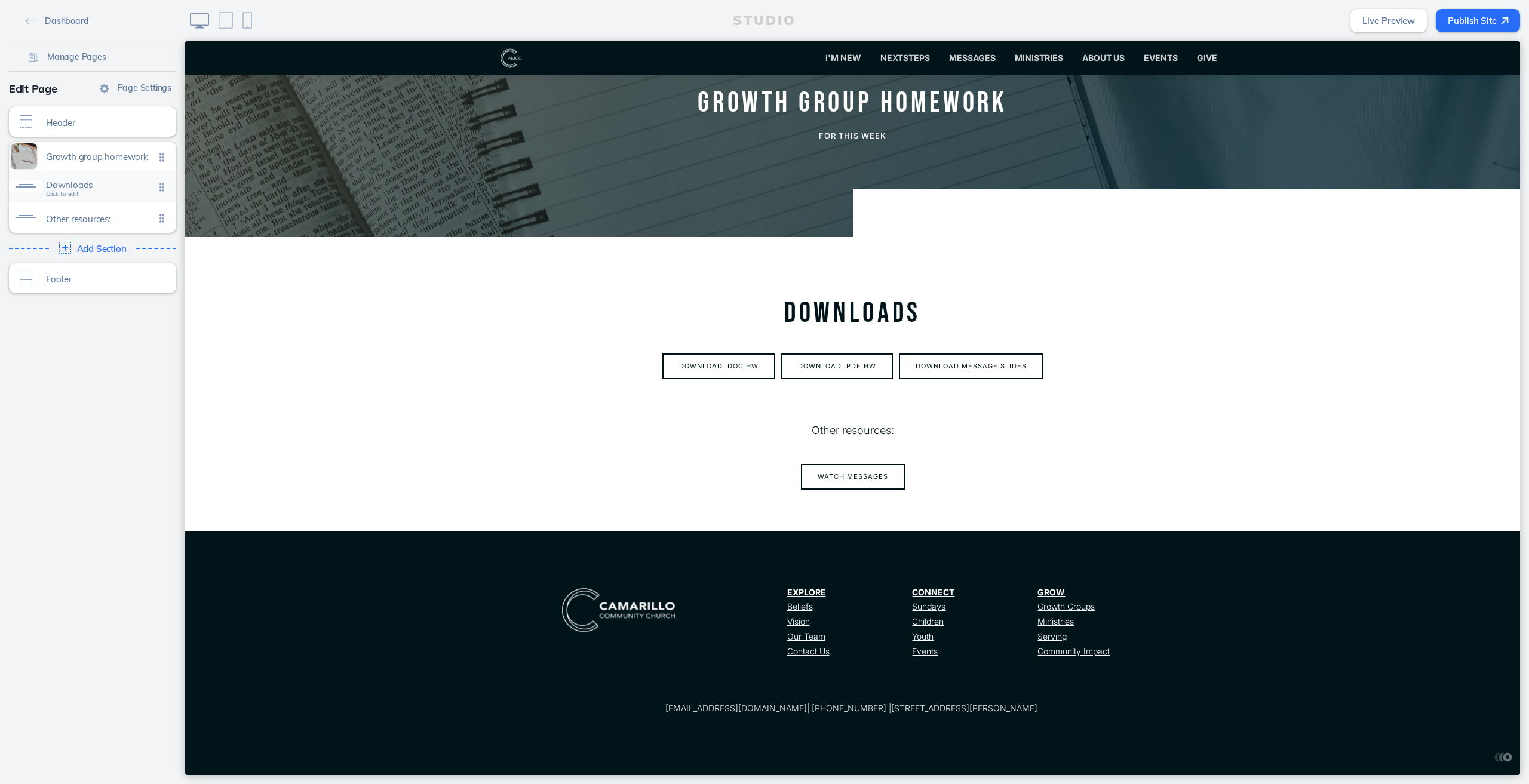
click at [50, 188] on span "Downloads" at bounding box center [100, 185] width 109 height 10
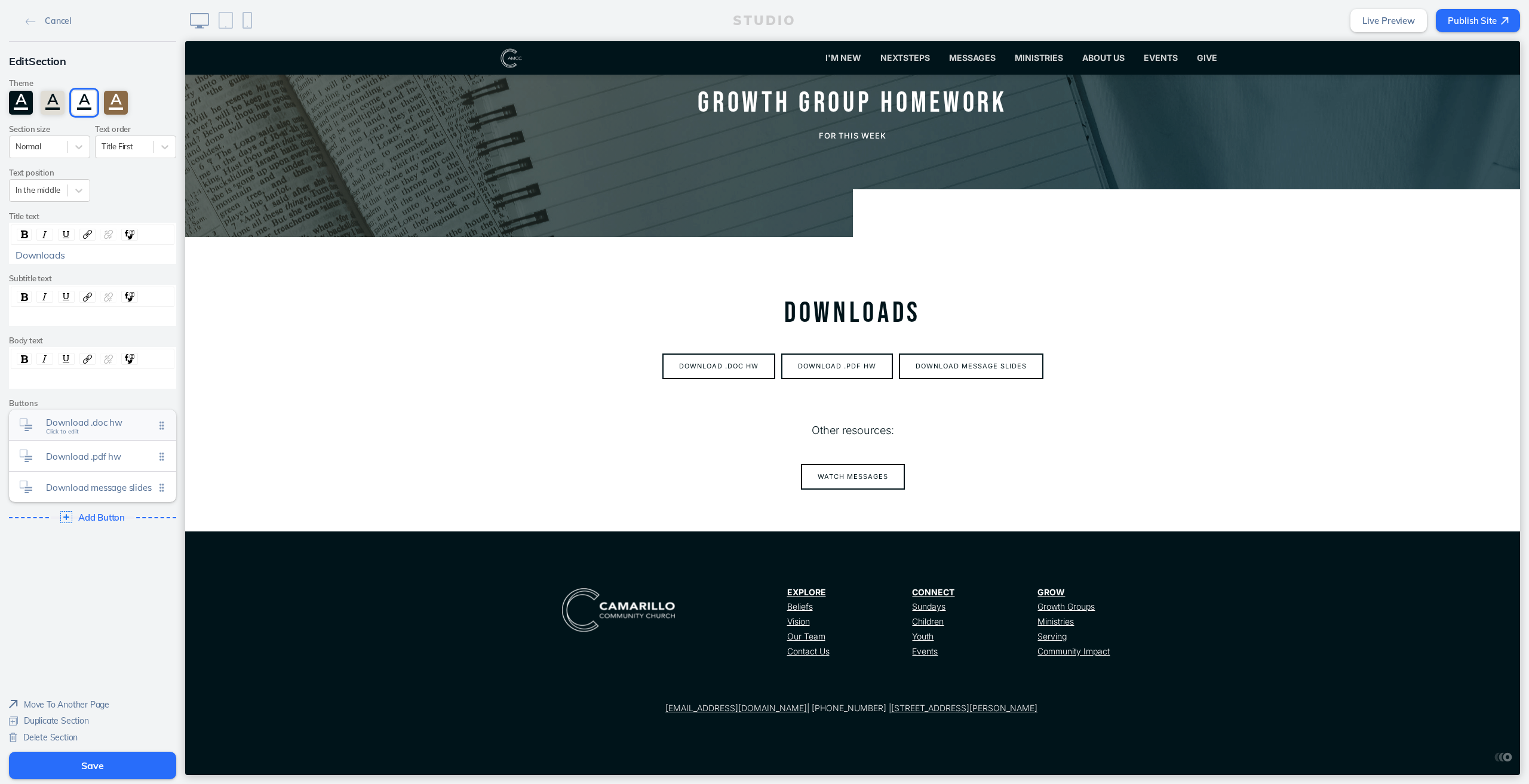
click at [115, 424] on span "Download .doc hw" at bounding box center [100, 423] width 109 height 10
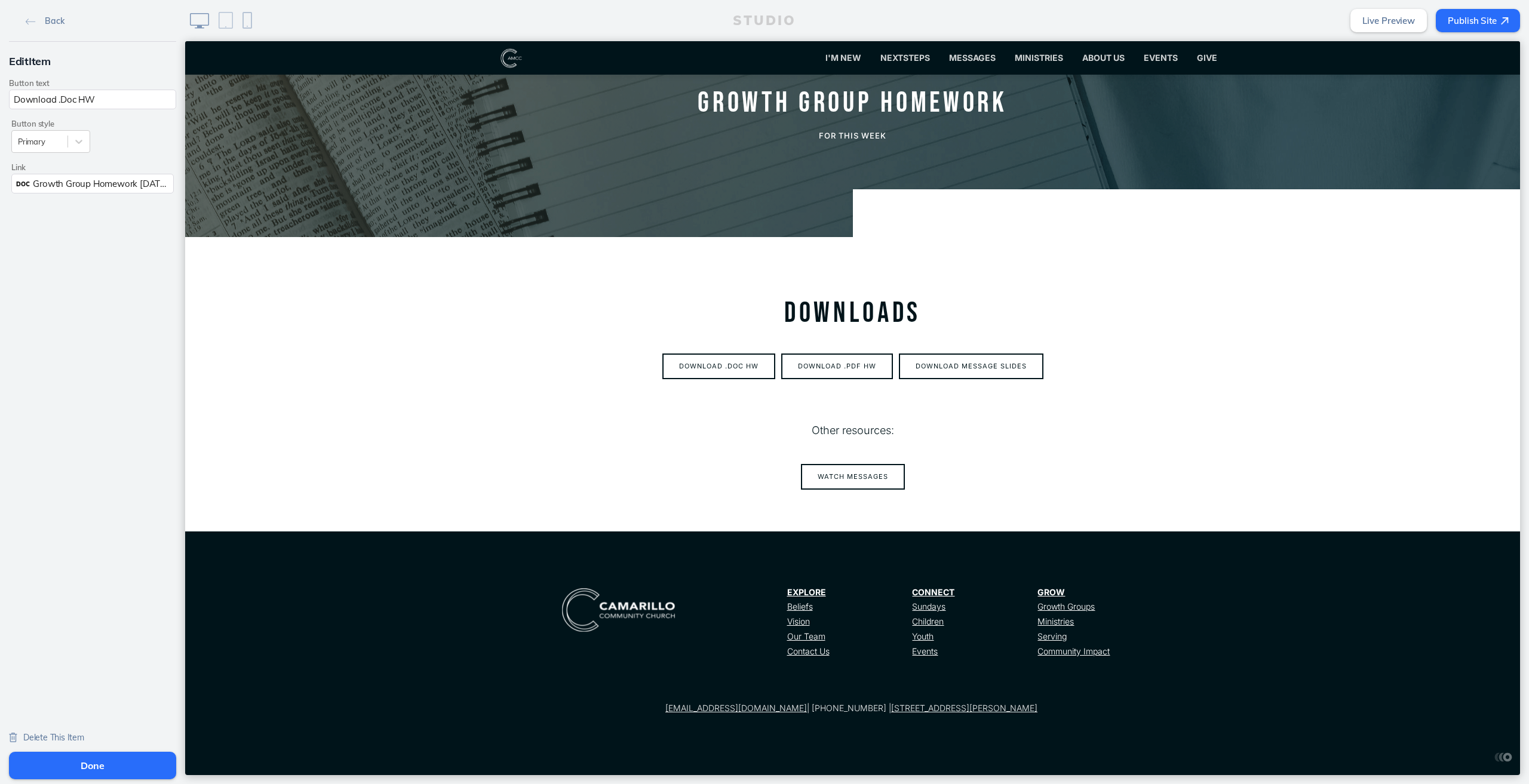
click at [121, 771] on button "Done" at bounding box center [93, 766] width 168 height 28
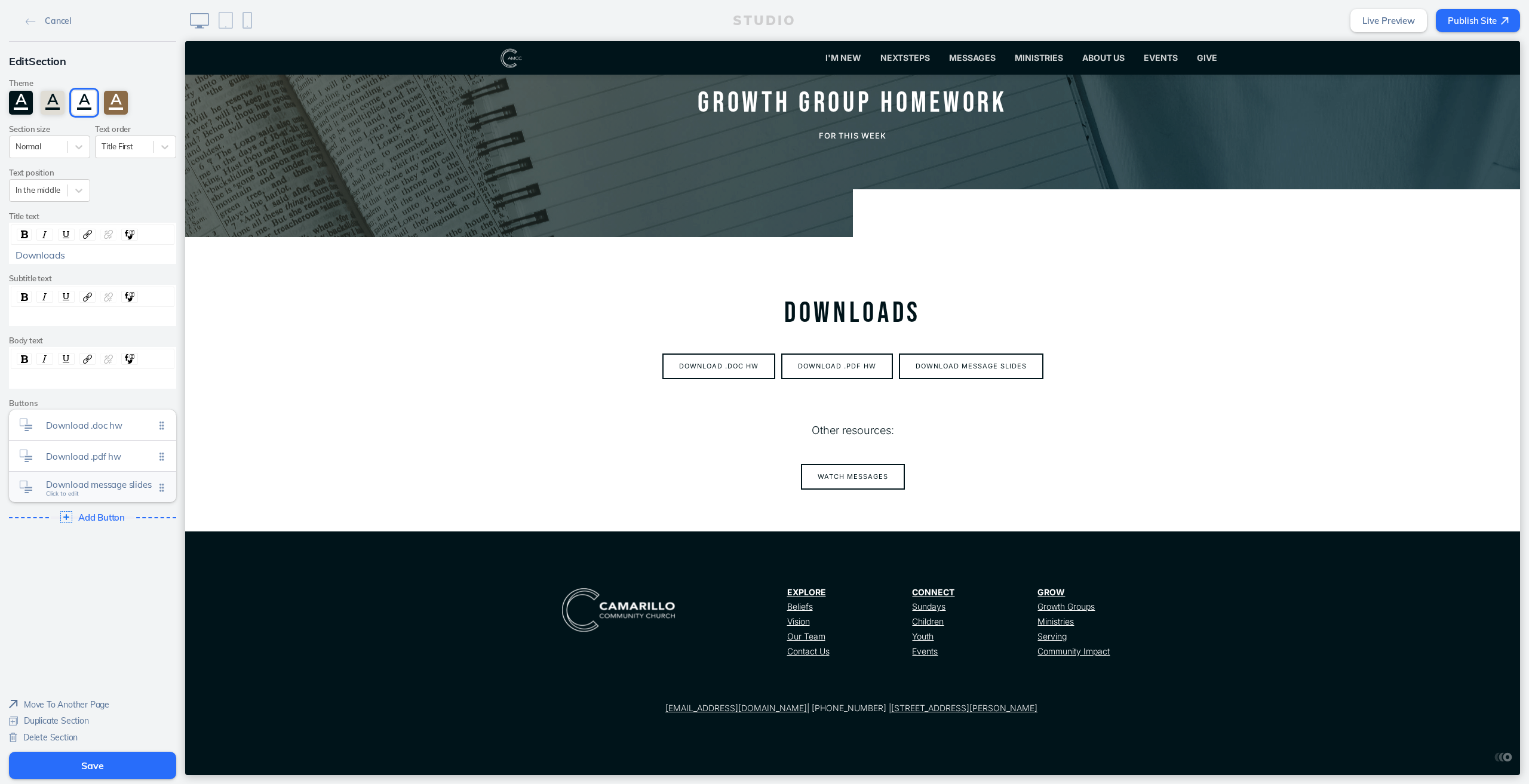
click at [91, 489] on span "Download message slides Click to edit" at bounding box center [100, 487] width 109 height 10
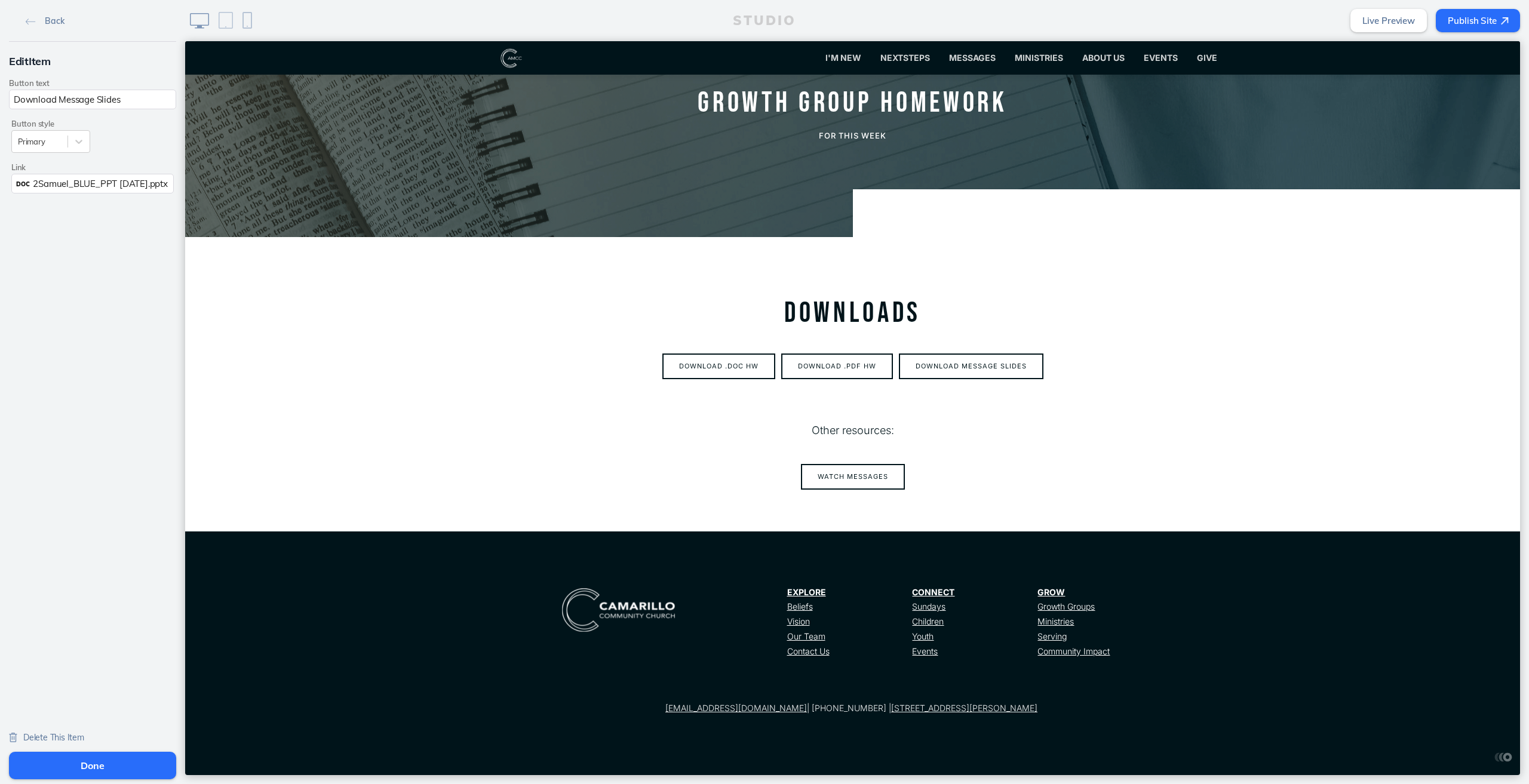
click at [92, 756] on button "Done" at bounding box center [93, 766] width 168 height 28
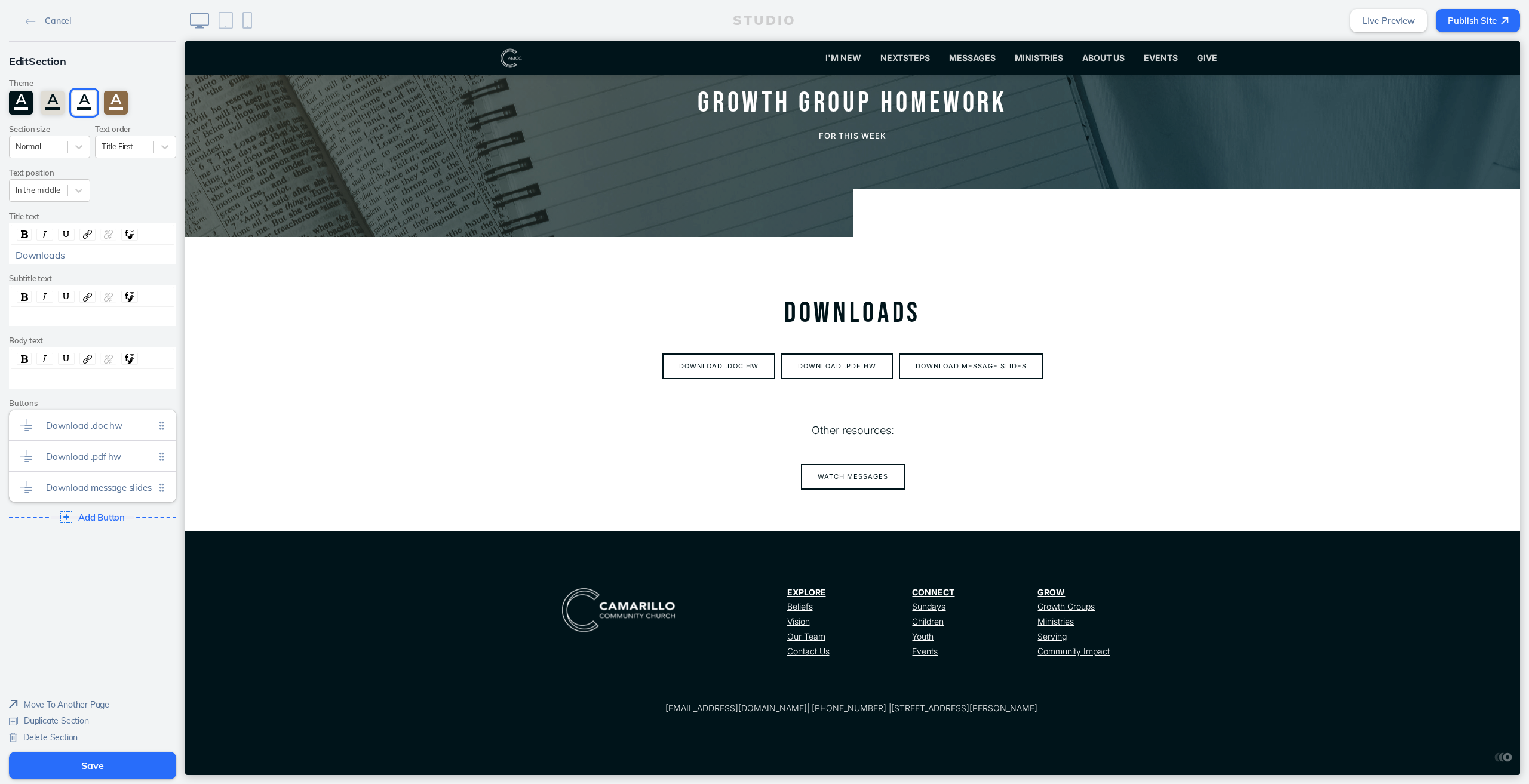
click at [131, 762] on button "Save" at bounding box center [93, 766] width 168 height 28
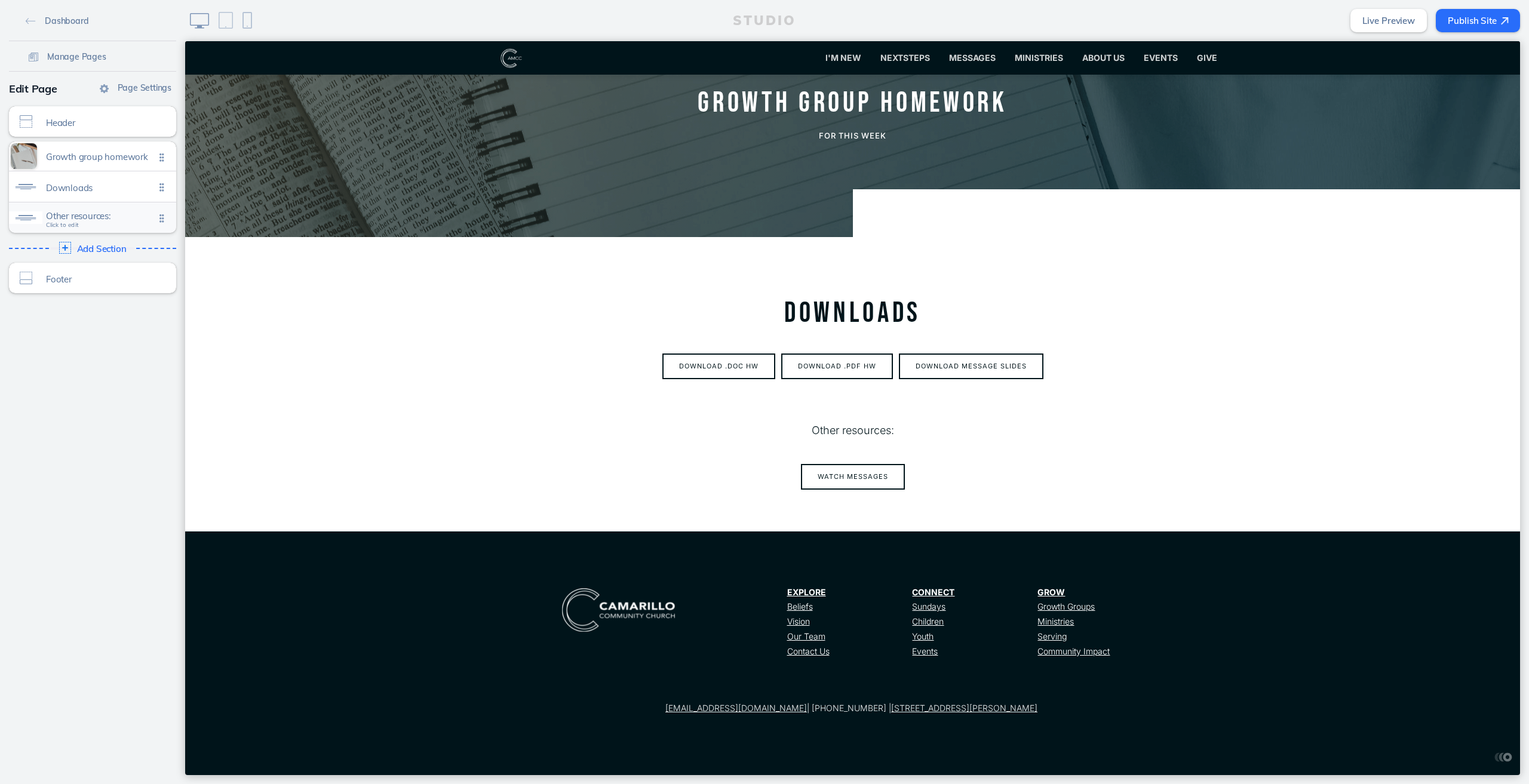
click at [88, 211] on span "Other resources:" at bounding box center [100, 216] width 109 height 10
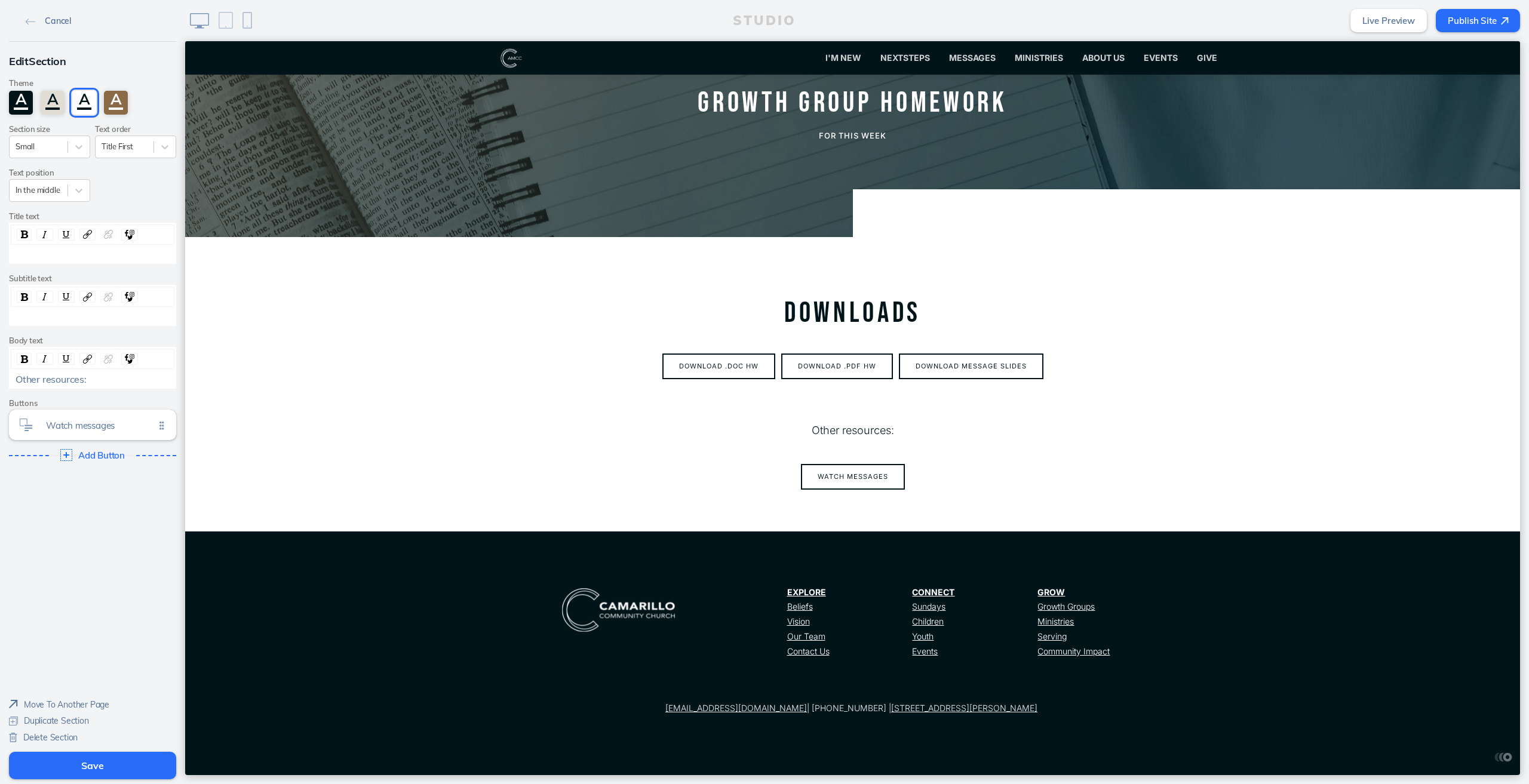
click at [21, 16] on link "Cancel" at bounding box center [48, 20] width 55 height 18
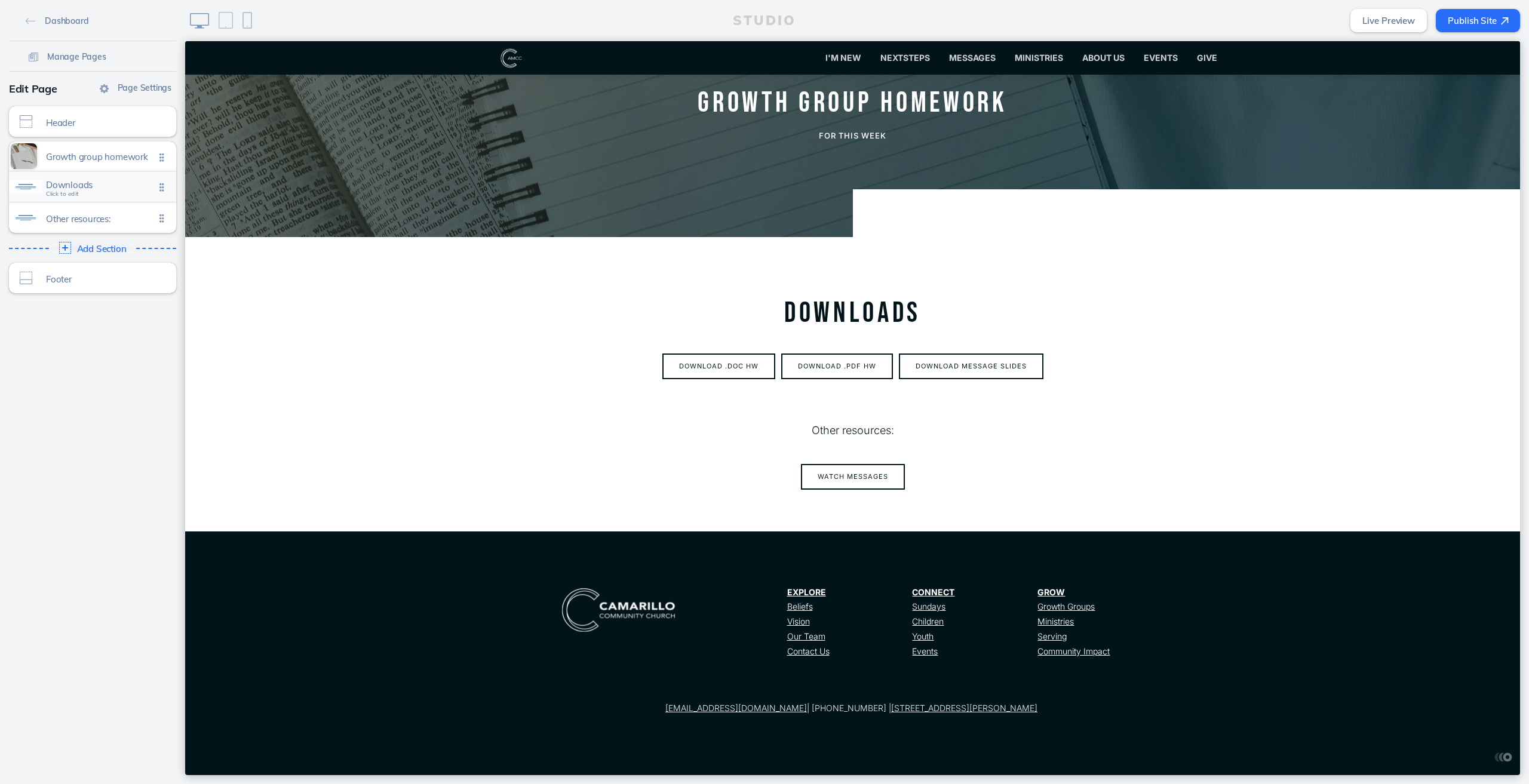
click at [88, 186] on span "Downloads" at bounding box center [100, 185] width 109 height 10
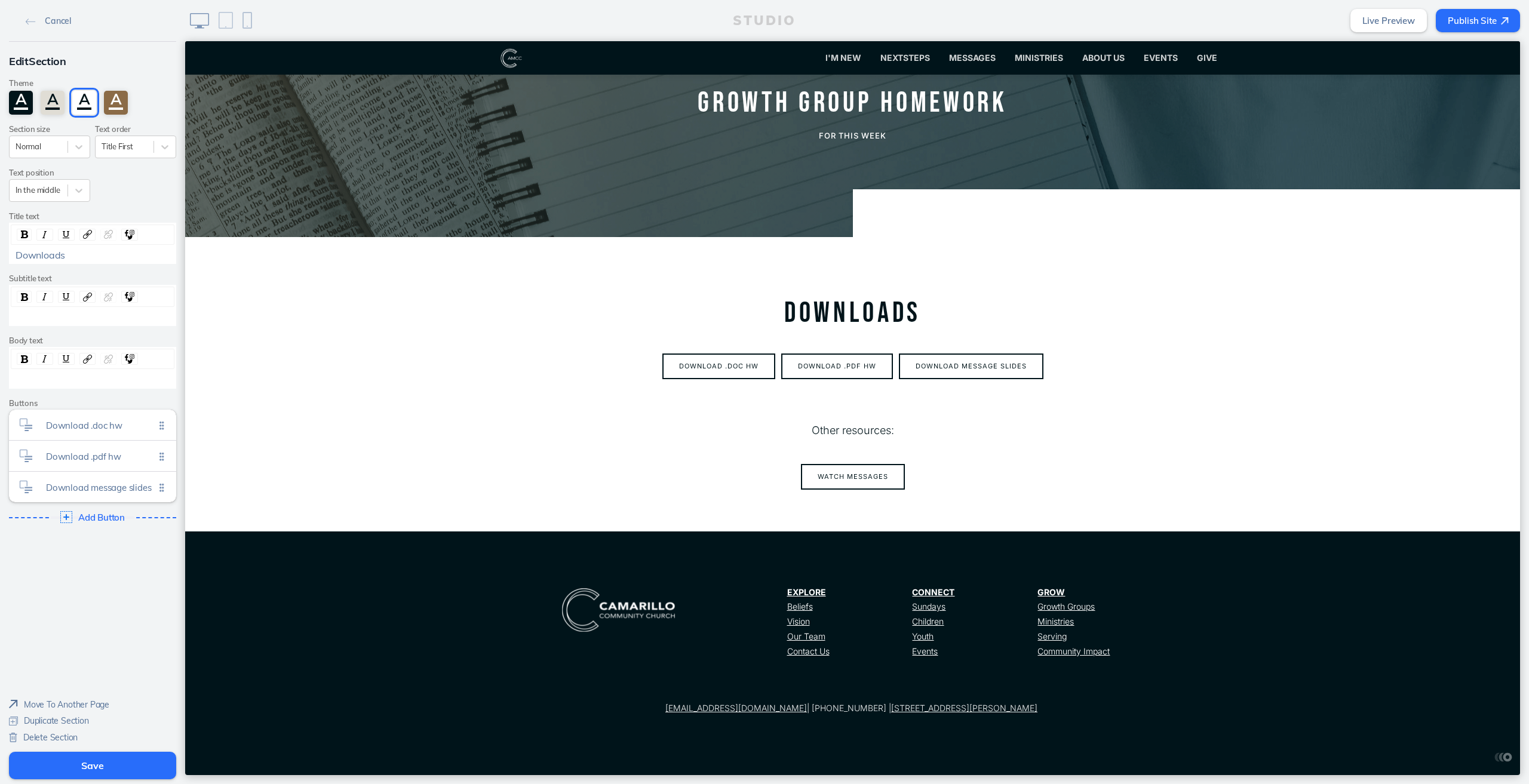
click at [82, 761] on button "Save" at bounding box center [93, 766] width 168 height 28
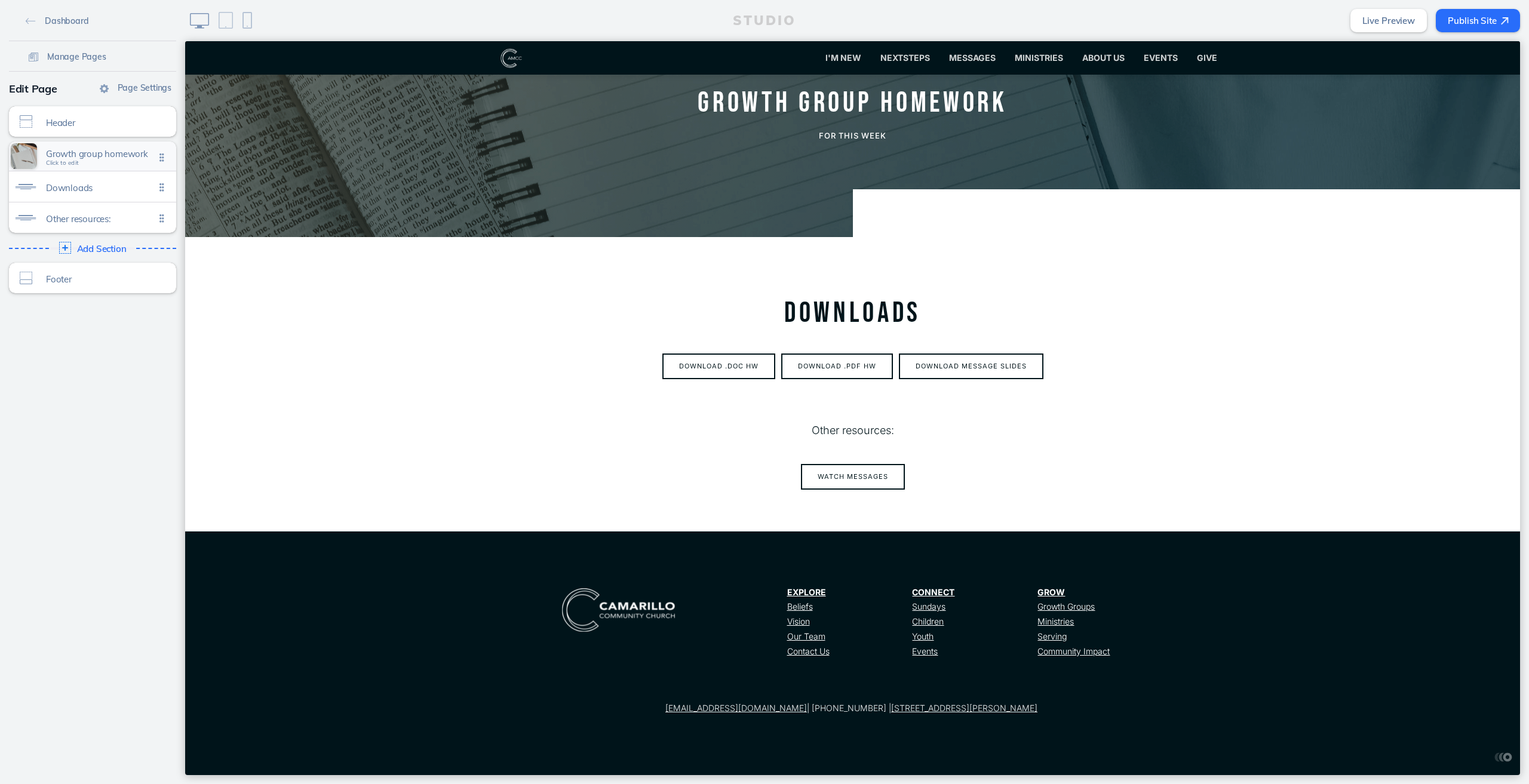
click at [85, 159] on span "Growth group homework Click to edit" at bounding box center [100, 157] width 109 height 10
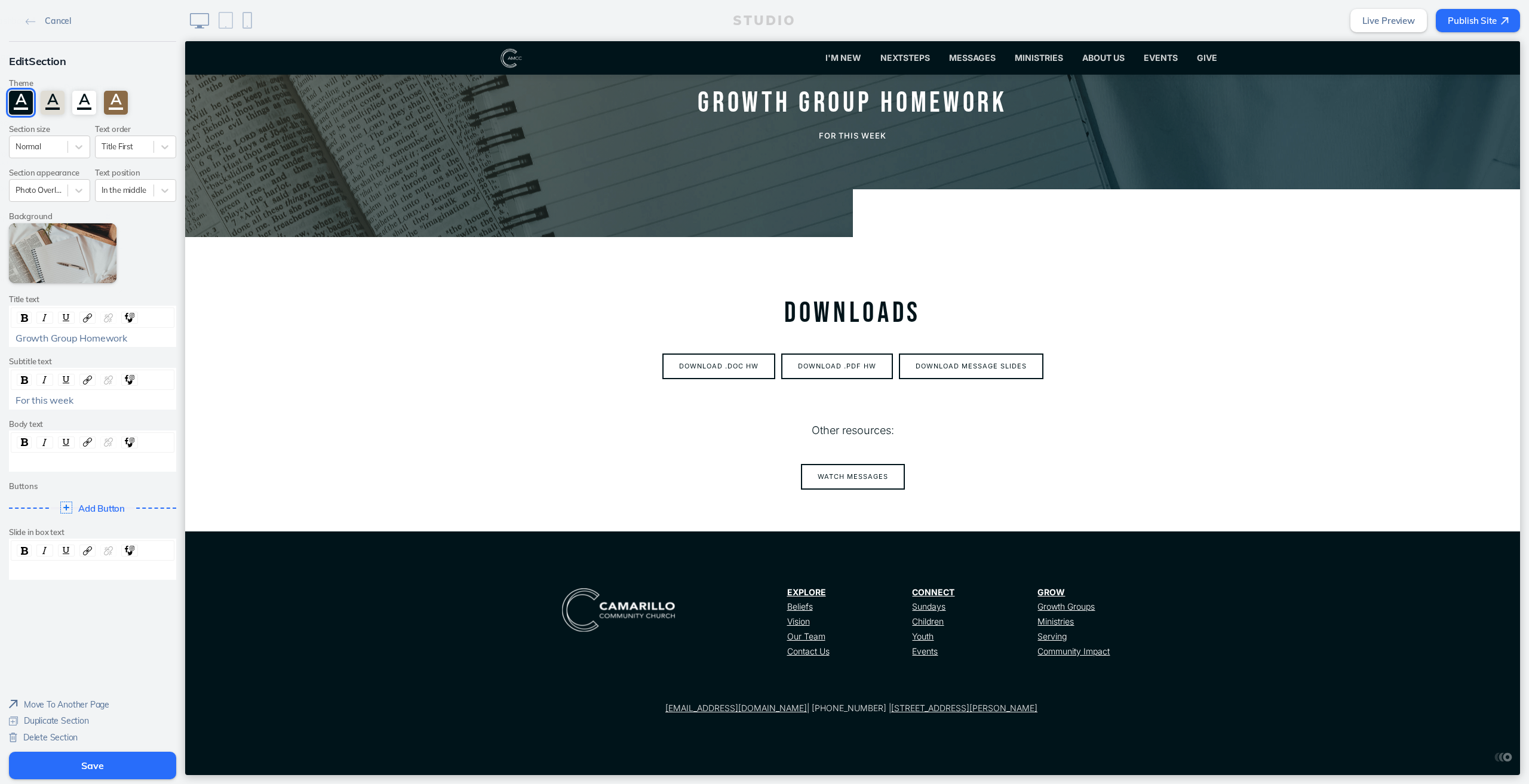
scroll to position [0, 0]
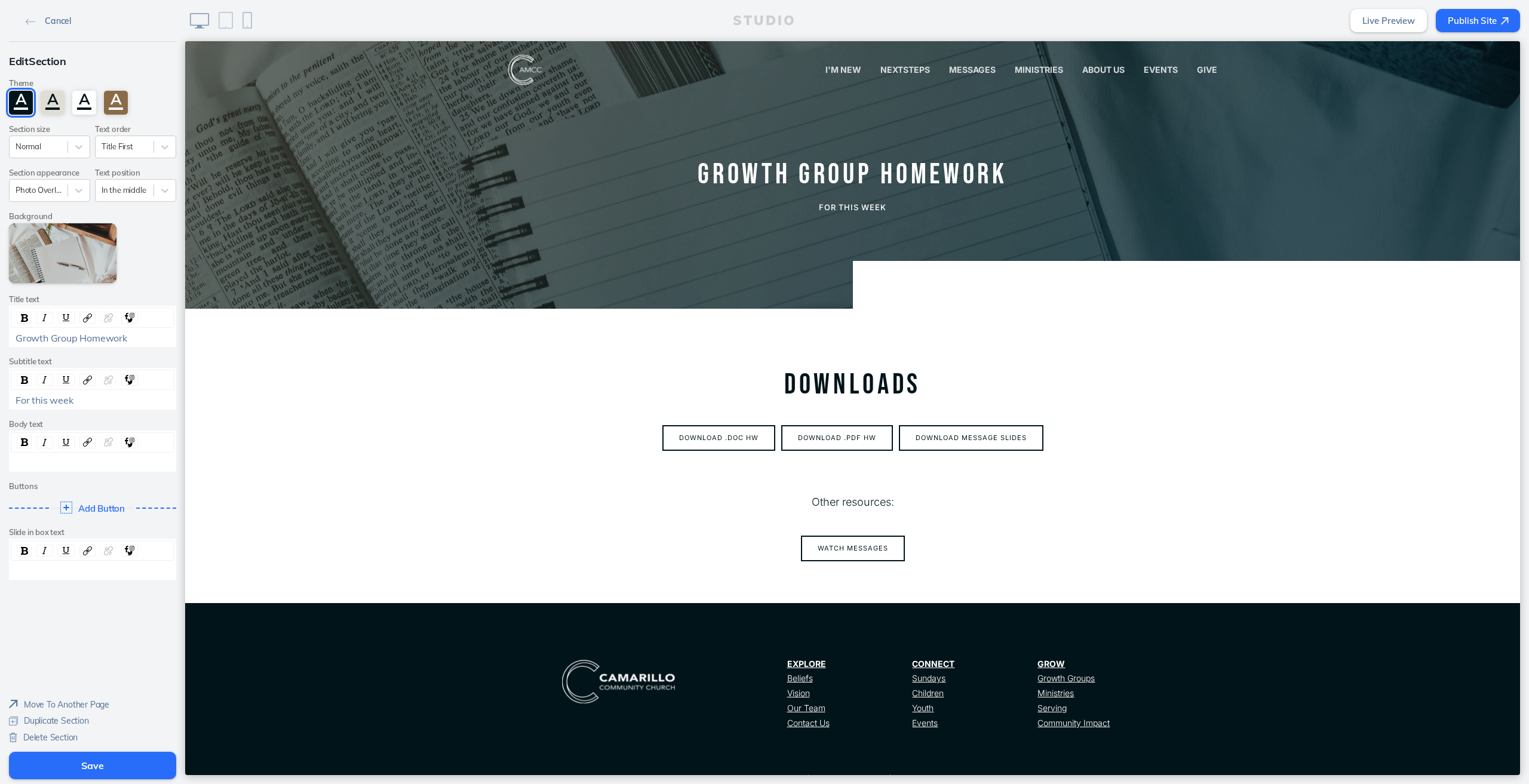
click at [28, 28] on link "Cancel" at bounding box center [48, 20] width 55 height 18
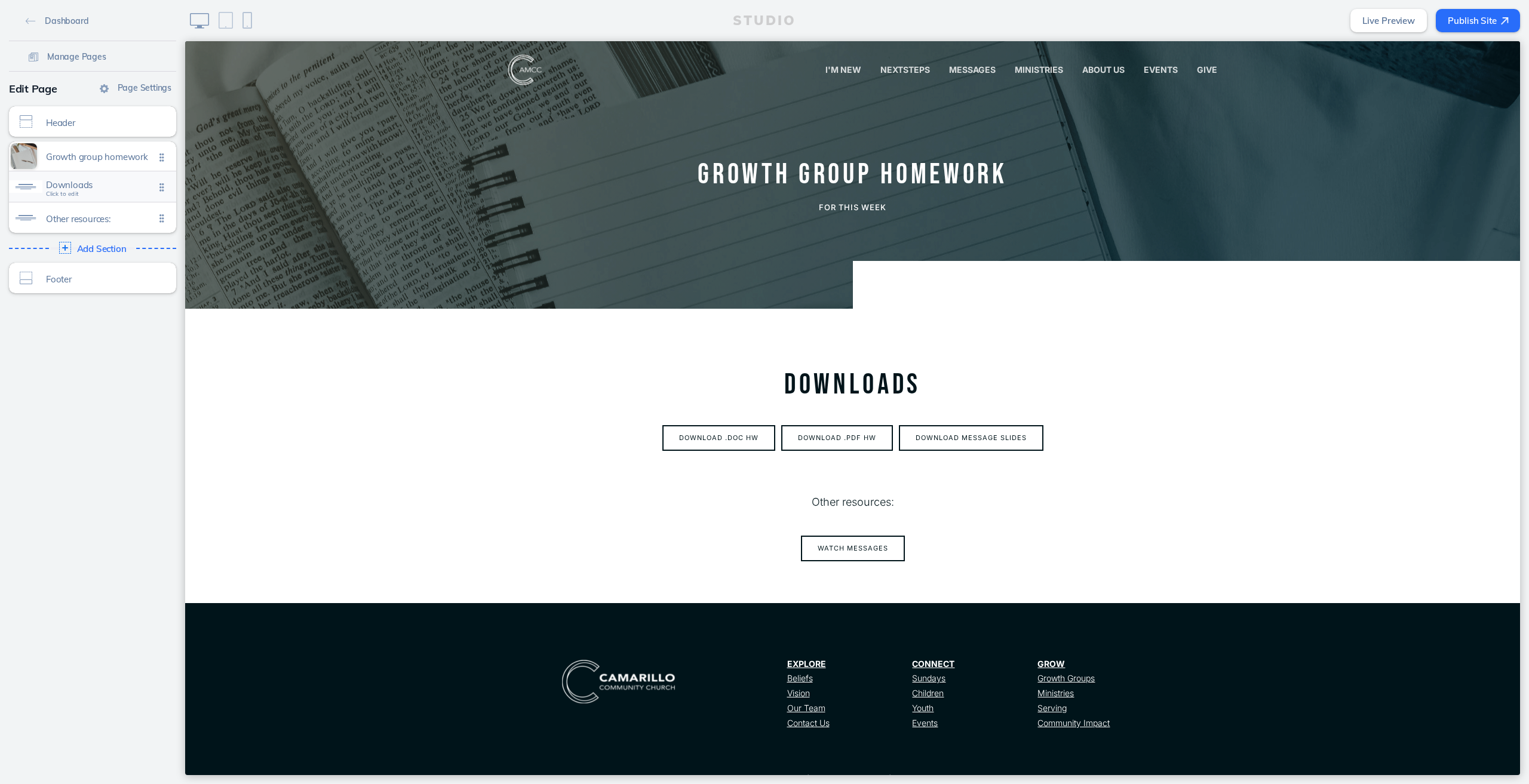
click at [55, 176] on div "Downloads Click to edit" at bounding box center [93, 186] width 168 height 30
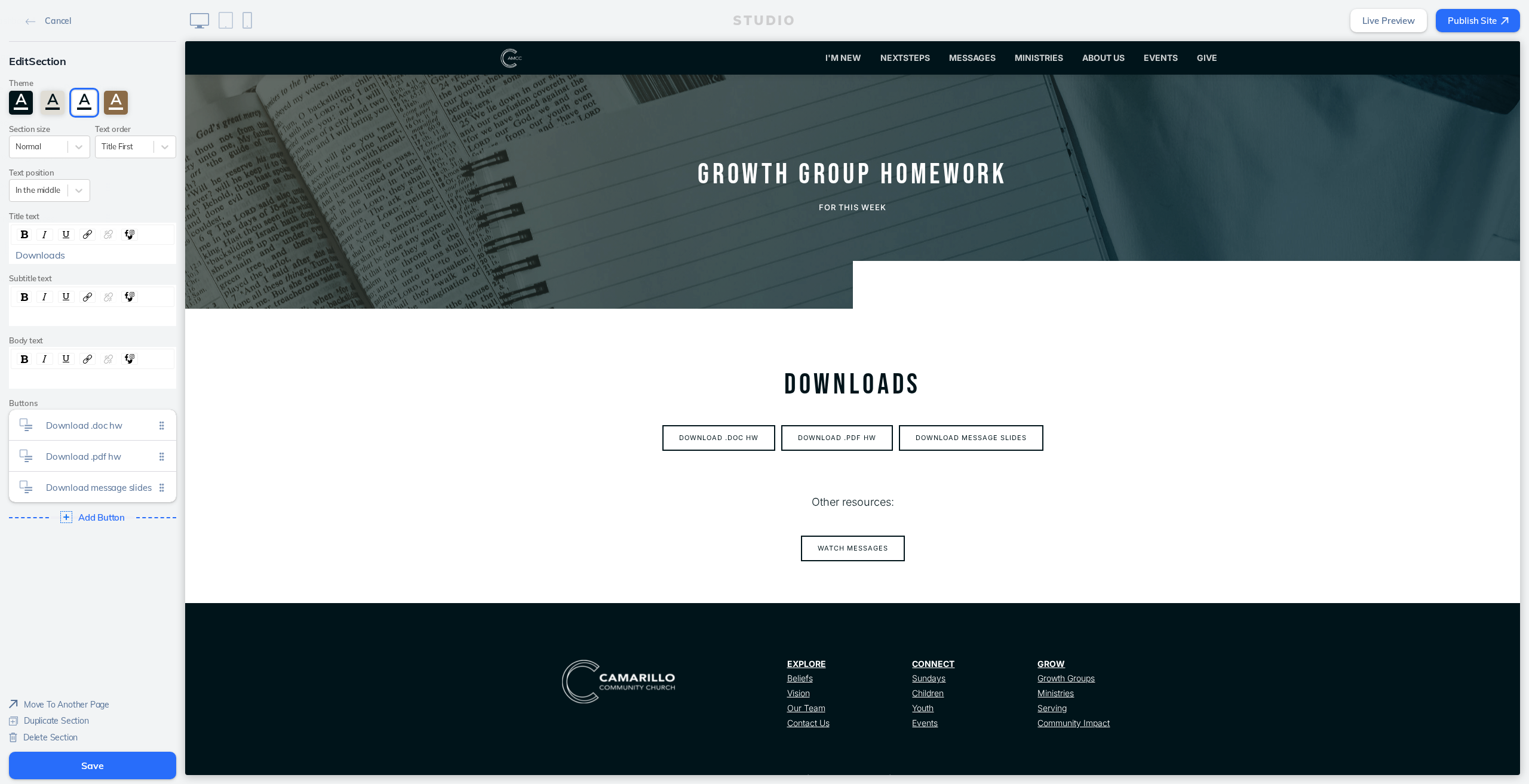
scroll to position [72, 0]
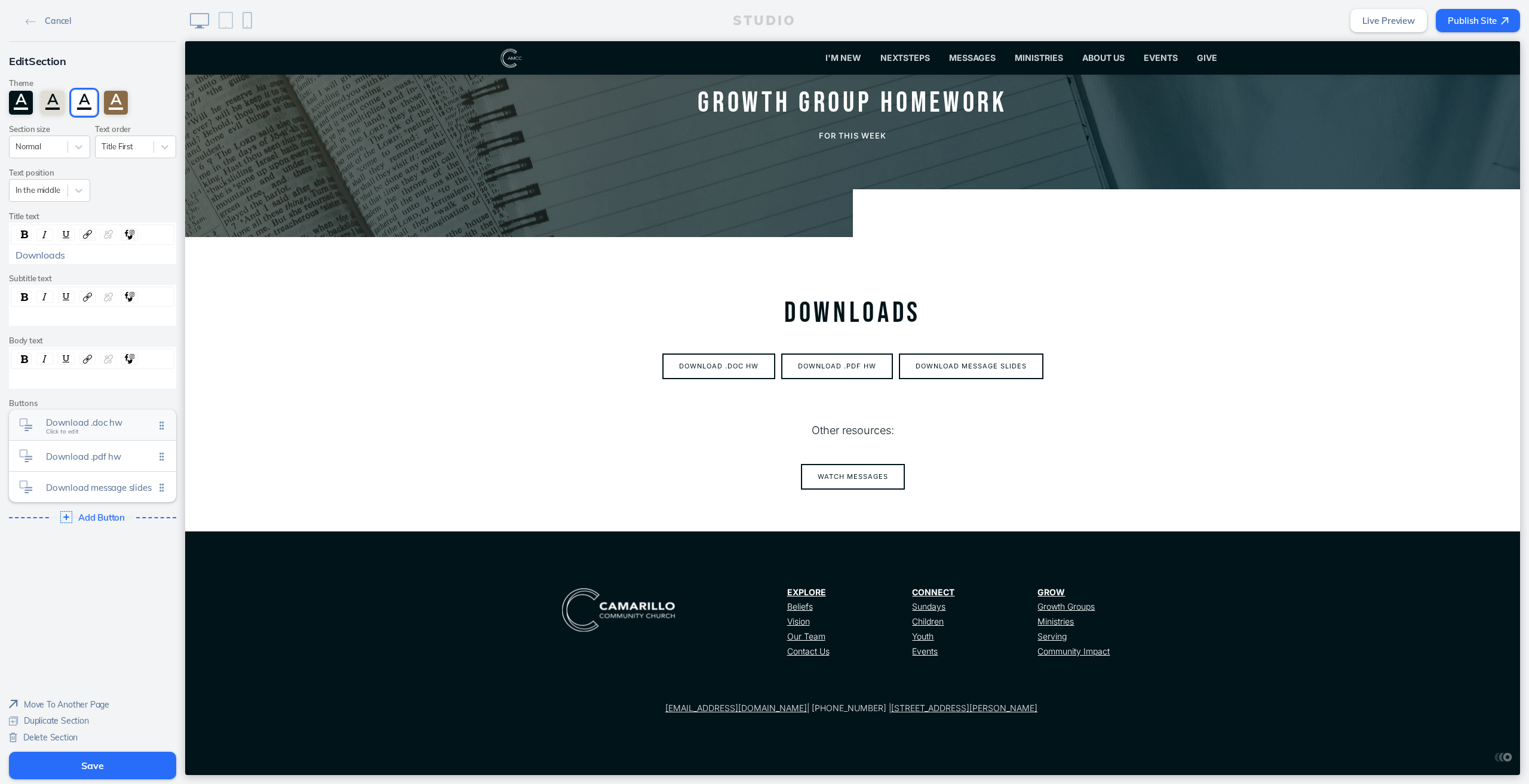
click at [99, 428] on span "Download .doc hw Click to edit" at bounding box center [100, 426] width 109 height 10
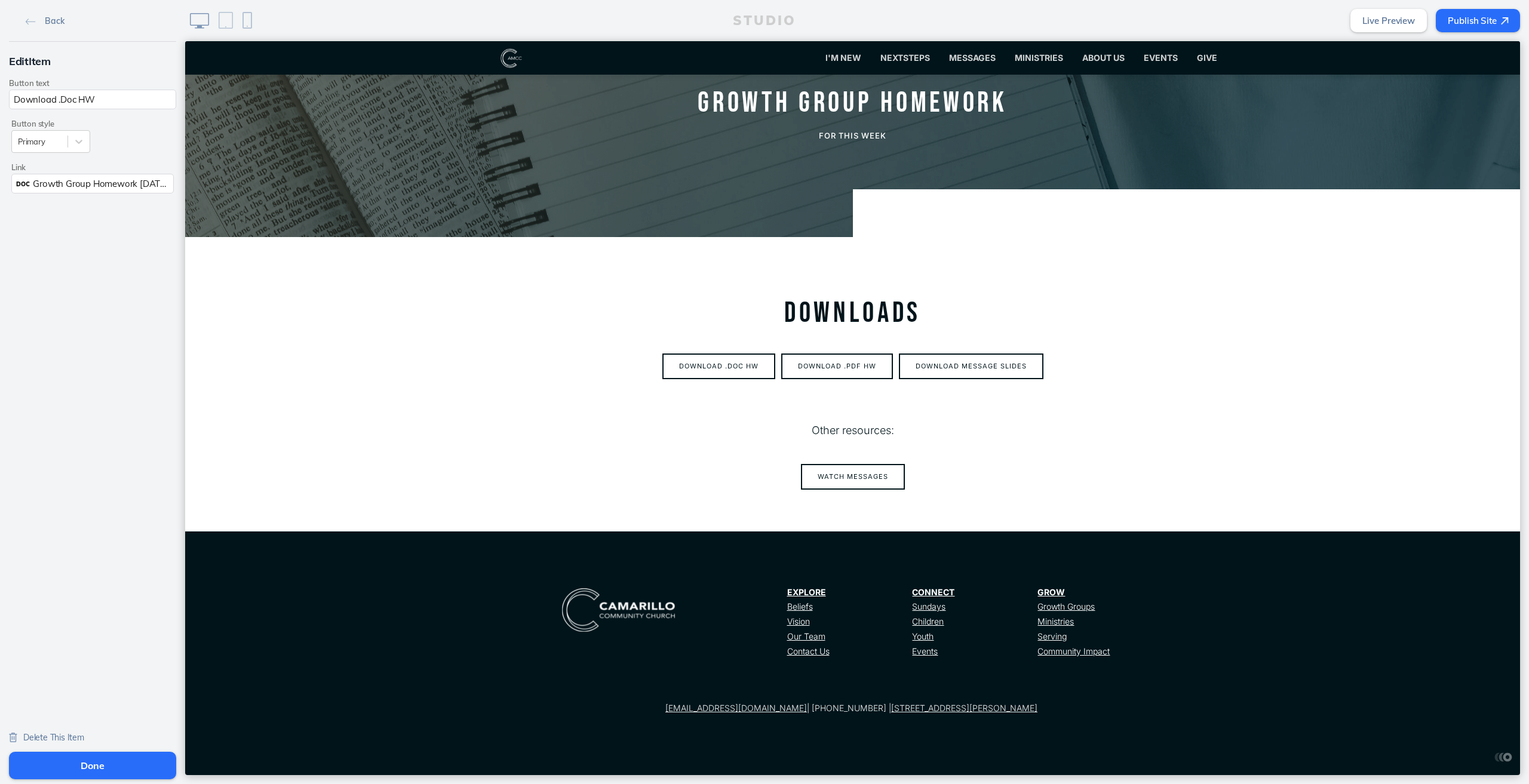
click at [62, 178] on span "Growth Group Homework [DATE].docx" at bounding box center [111, 184] width 156 height 11
click at [152, 188] on button "Done" at bounding box center [159, 188] width 29 height 27
click at [54, 760] on button "Done" at bounding box center [93, 766] width 168 height 28
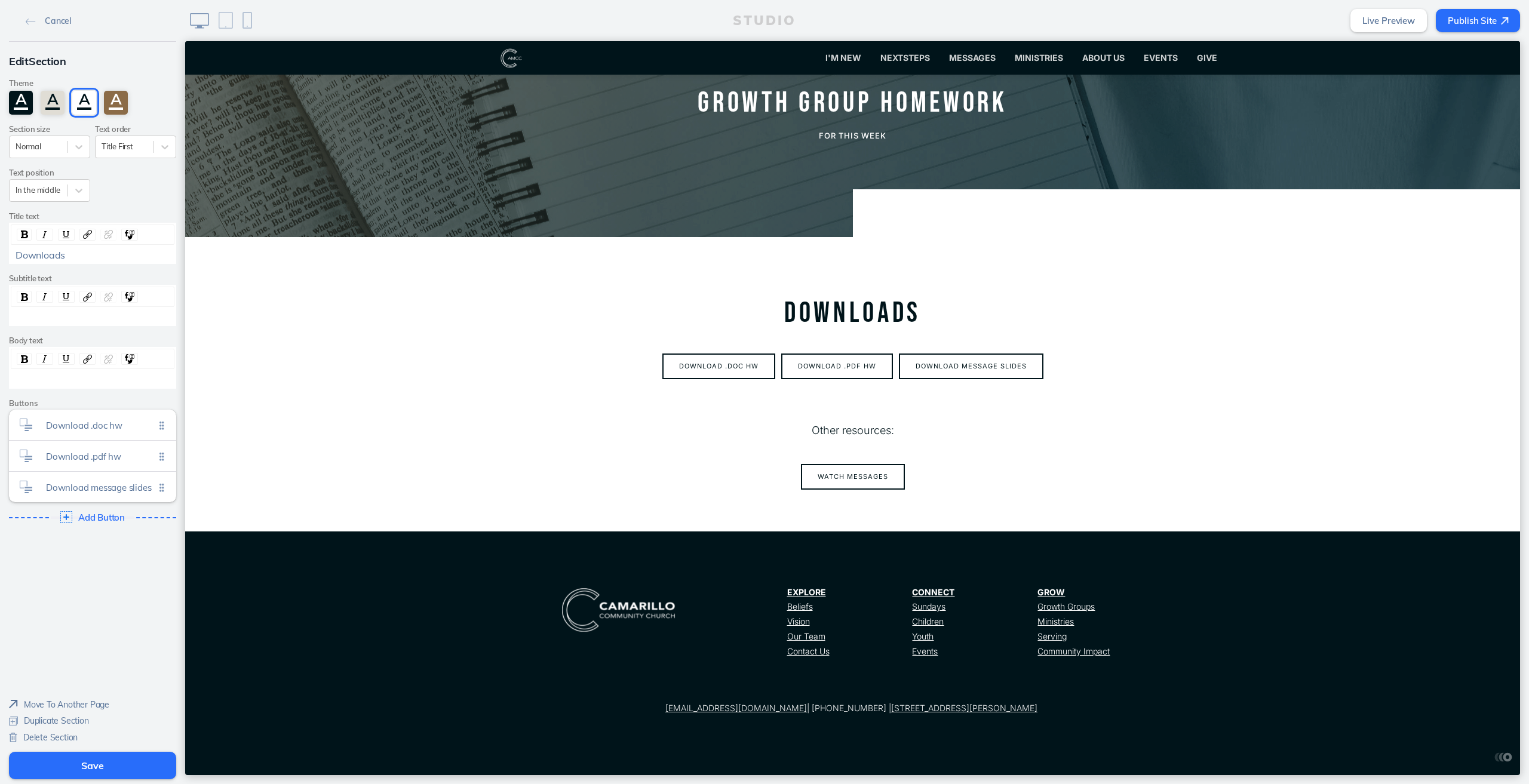
click at [57, 772] on button "Save" at bounding box center [93, 766] width 168 height 28
